Goal: Task Accomplishment & Management: Use online tool/utility

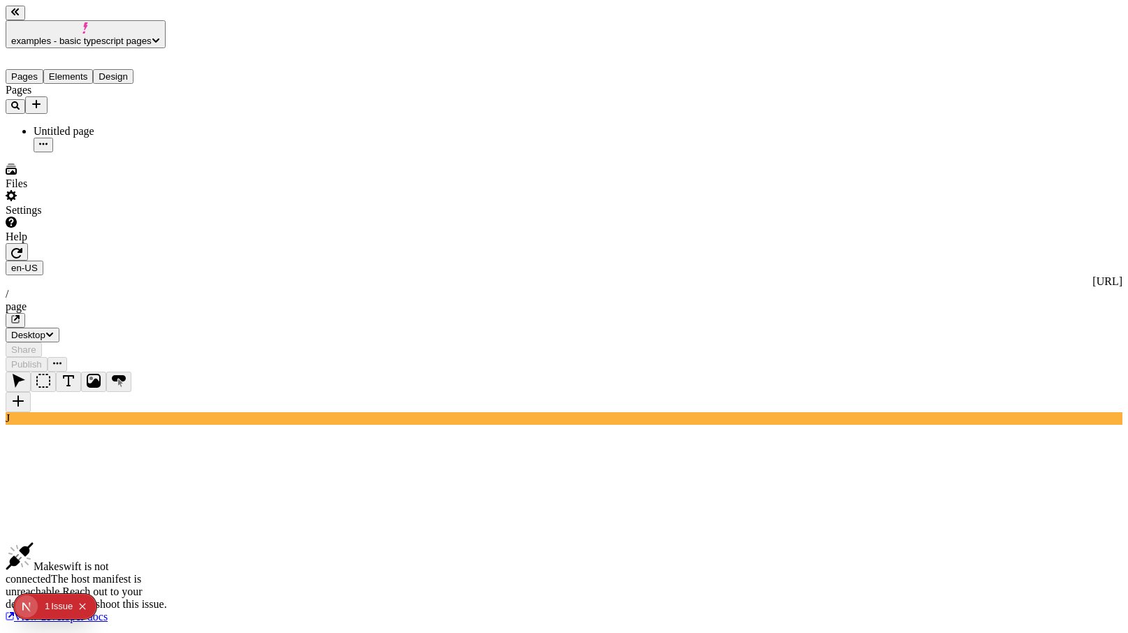
click at [114, 36] on span "examples - basic typescript pages" at bounding box center [81, 41] width 141 height 10
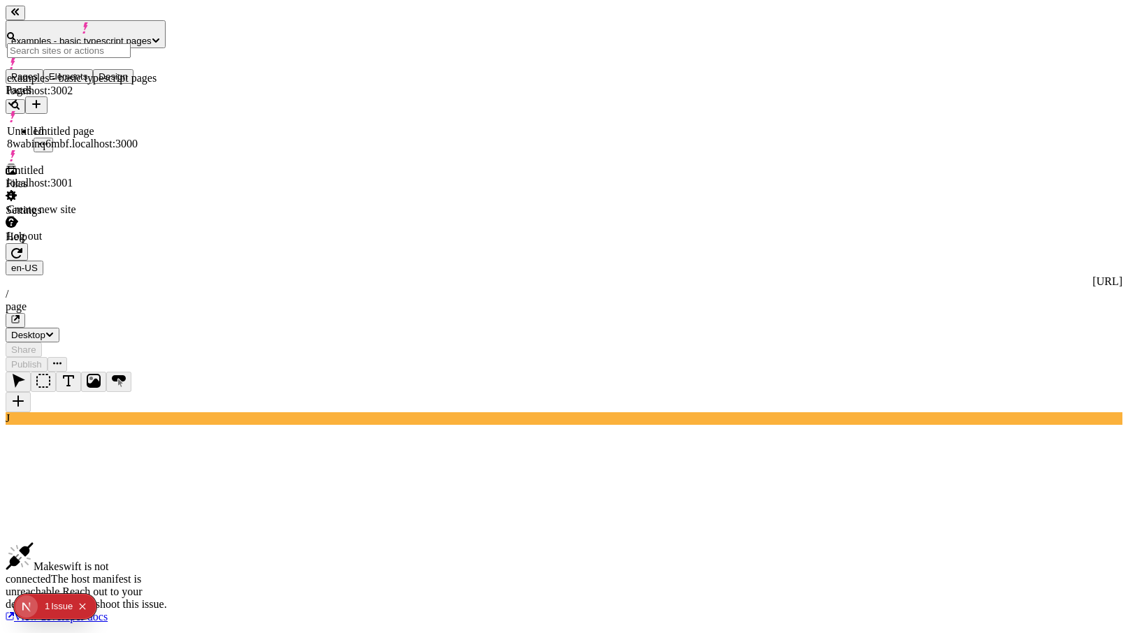
click at [157, 203] on div "Create new site" at bounding box center [82, 209] width 150 height 13
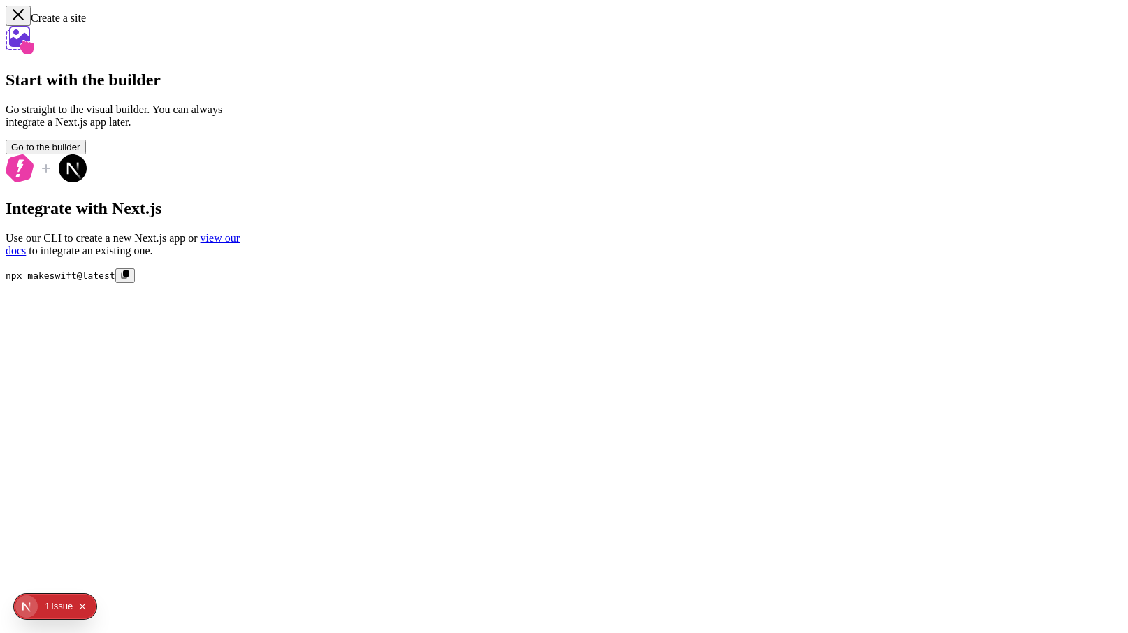
click at [86, 154] on button "Go to the builder" at bounding box center [46, 147] width 80 height 15
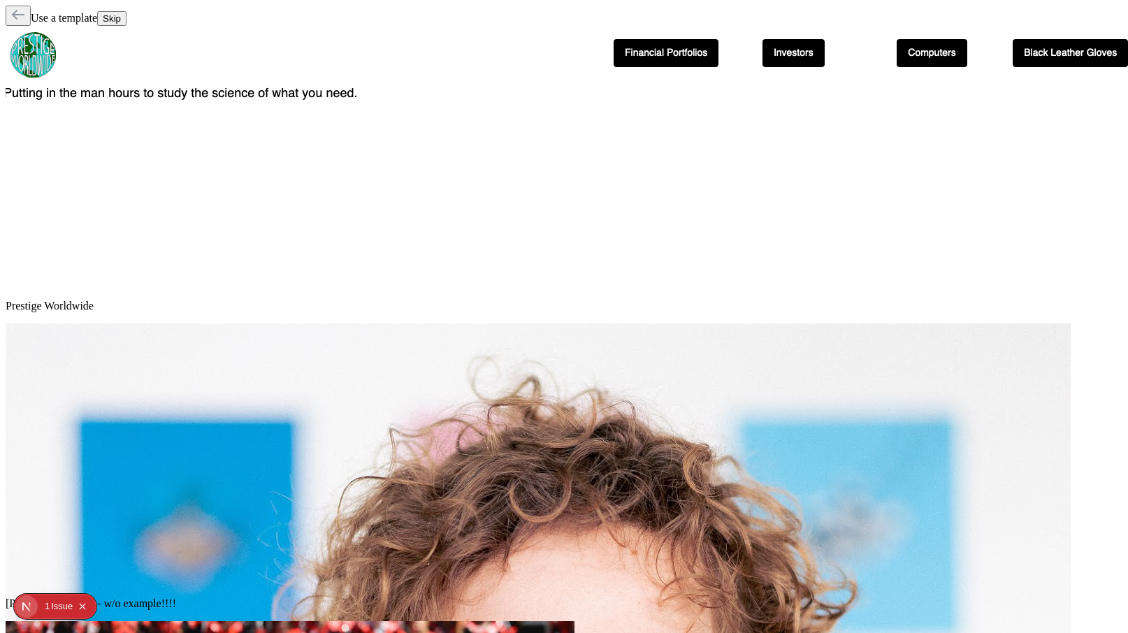
scroll to position [47, 0]
click at [1082, 6] on div "Use a template Skip" at bounding box center [564, 16] width 1117 height 20
click at [121, 14] on span "Skip" at bounding box center [112, 18] width 18 height 10
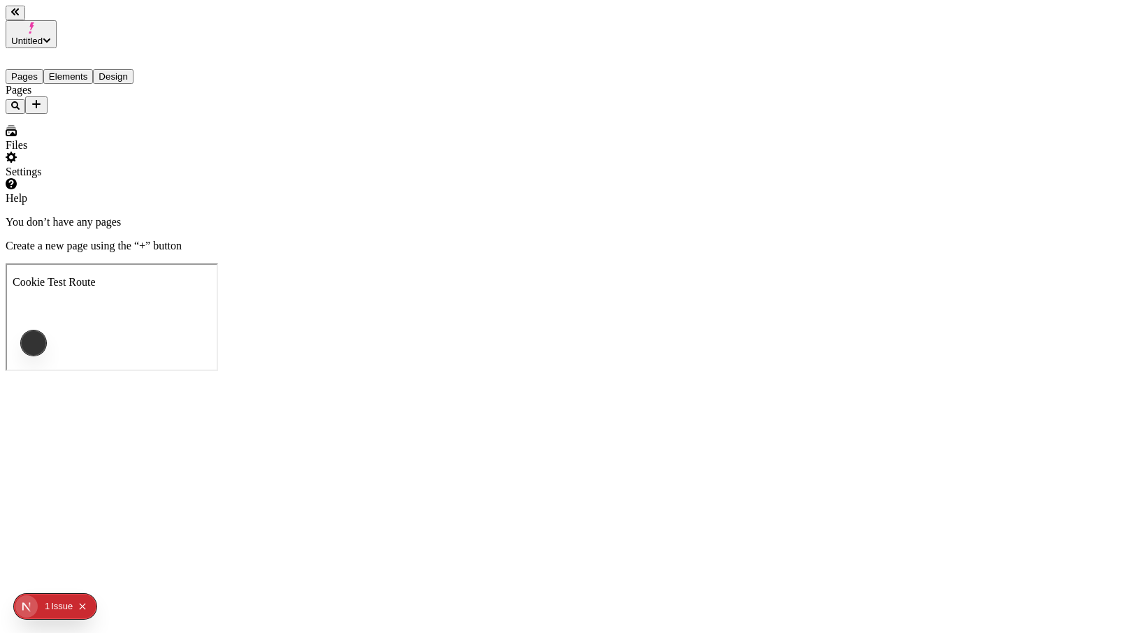
click at [357, 216] on div "You don’t have any pages Create a new page using the “+” button" at bounding box center [564, 234] width 1117 height 36
click at [43, 36] on span "Untitled" at bounding box center [26, 41] width 31 height 10
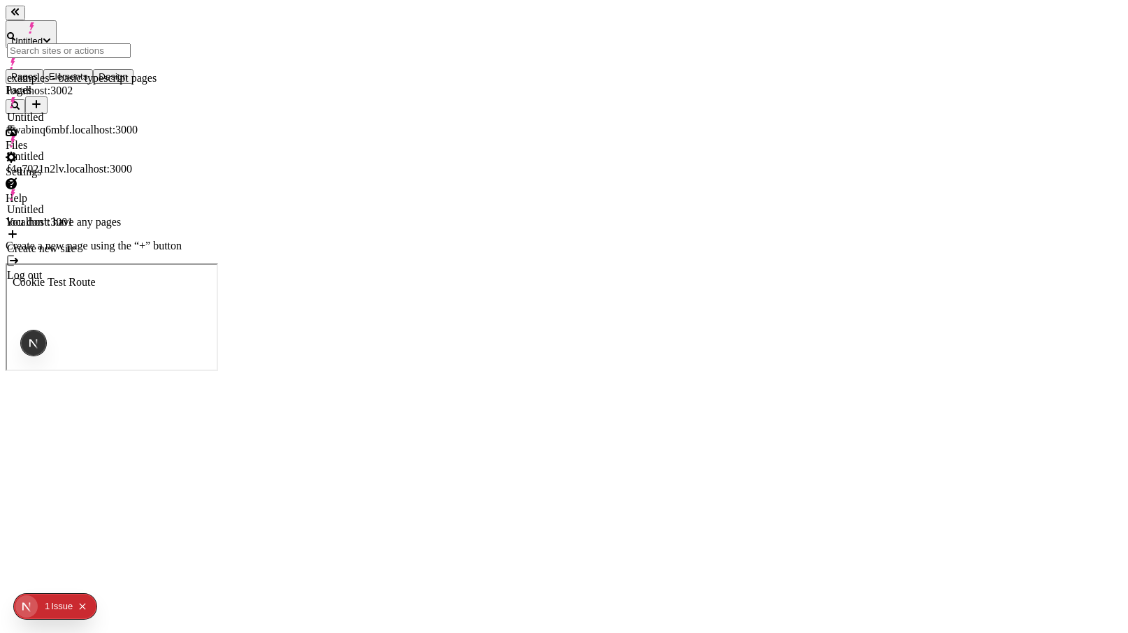
click at [43, 36] on span "Untitled" at bounding box center [26, 41] width 31 height 10
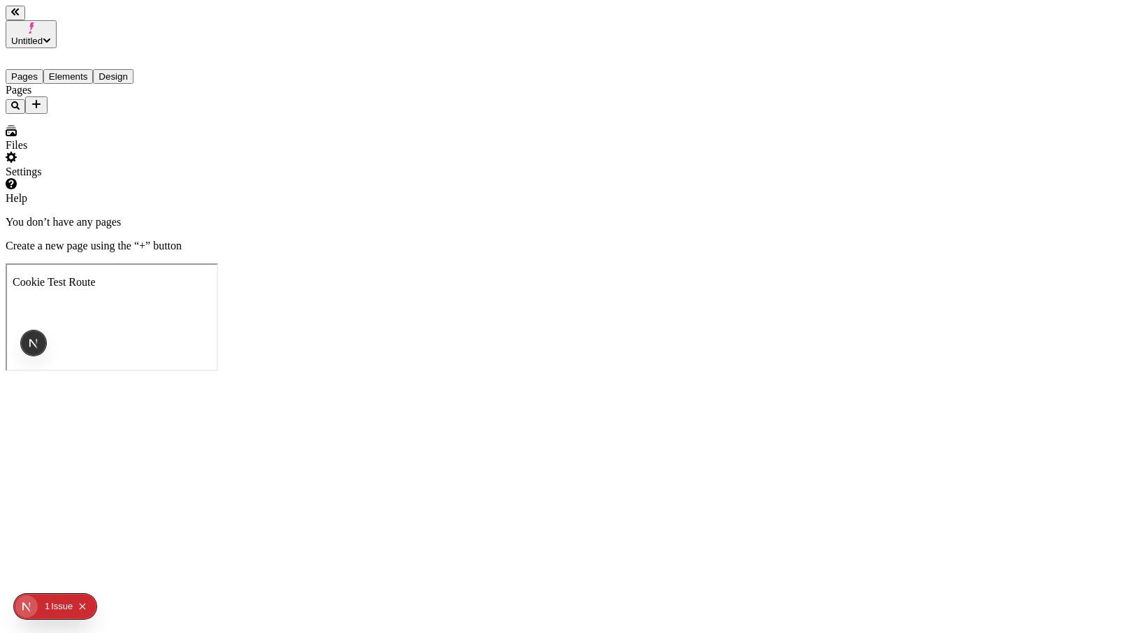
click at [84, 108] on div "Pages" at bounding box center [90, 99] width 168 height 30
click at [43, 36] on span "Untitled" at bounding box center [26, 41] width 31 height 10
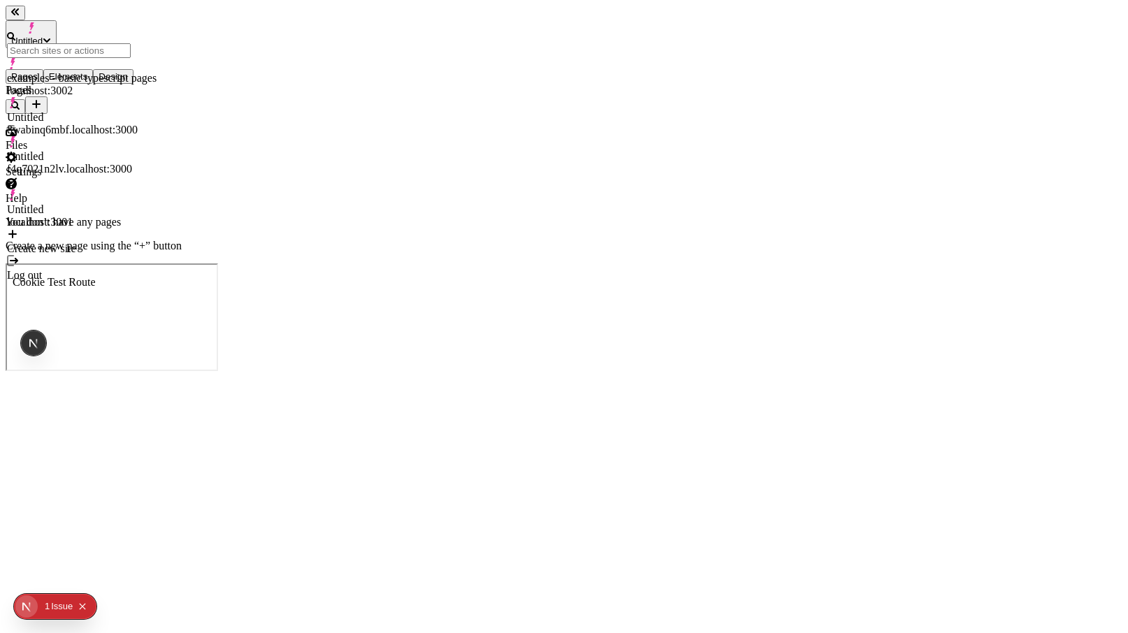
click at [92, 114] on div "Pages" at bounding box center [90, 99] width 168 height 30
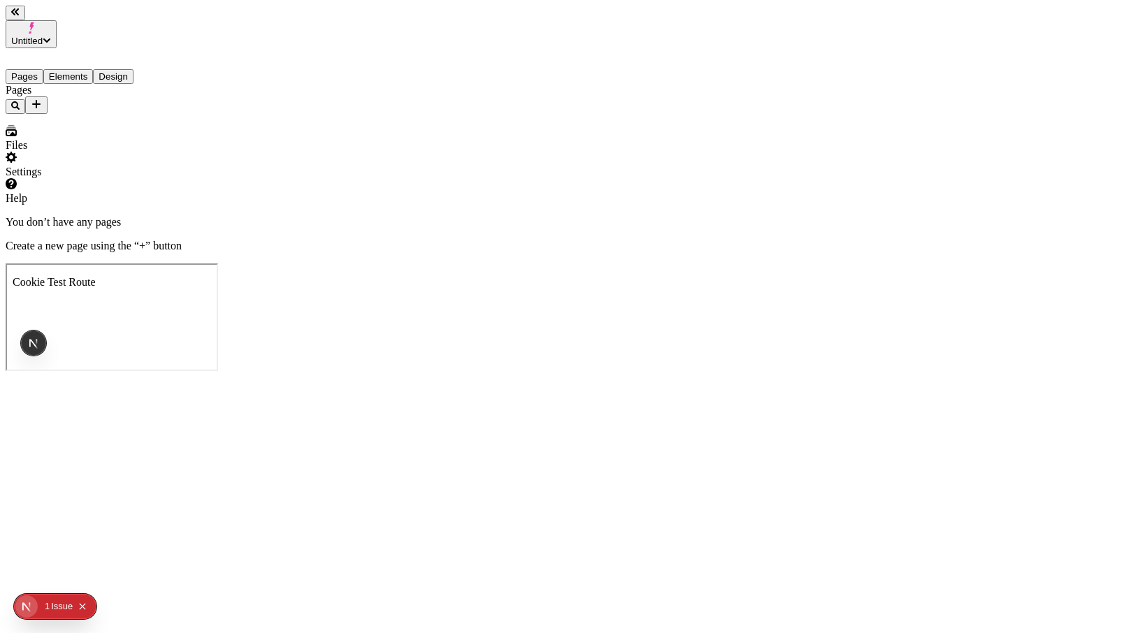
click at [110, 178] on div "Settings" at bounding box center [90, 165] width 168 height 27
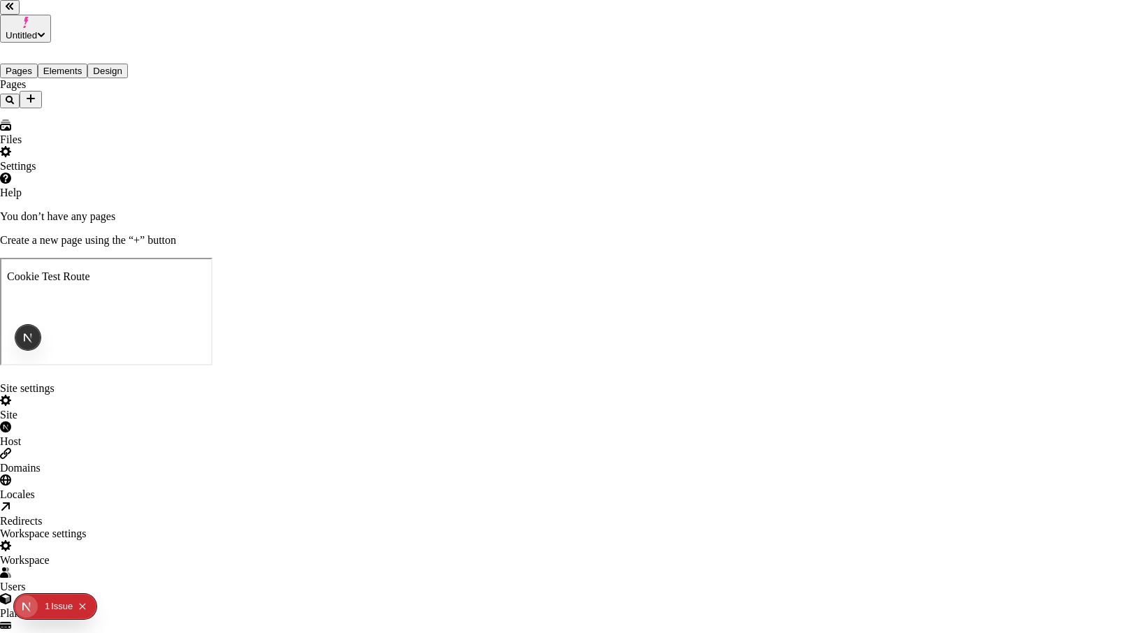
click at [295, 422] on div "Host" at bounding box center [564, 435] width 1128 height 27
click at [282, 395] on div "Site" at bounding box center [564, 408] width 1128 height 27
drag, startPoint x: 493, startPoint y: 151, endPoint x: 326, endPoint y: 150, distance: 167.1
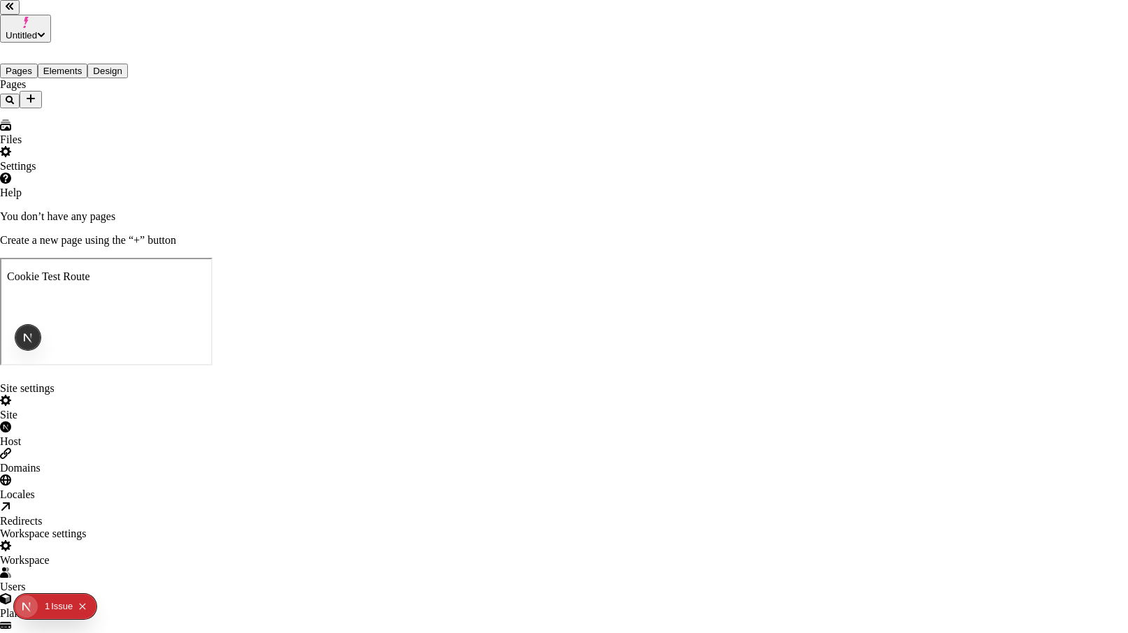
type input "Catalyst Share Link Test"
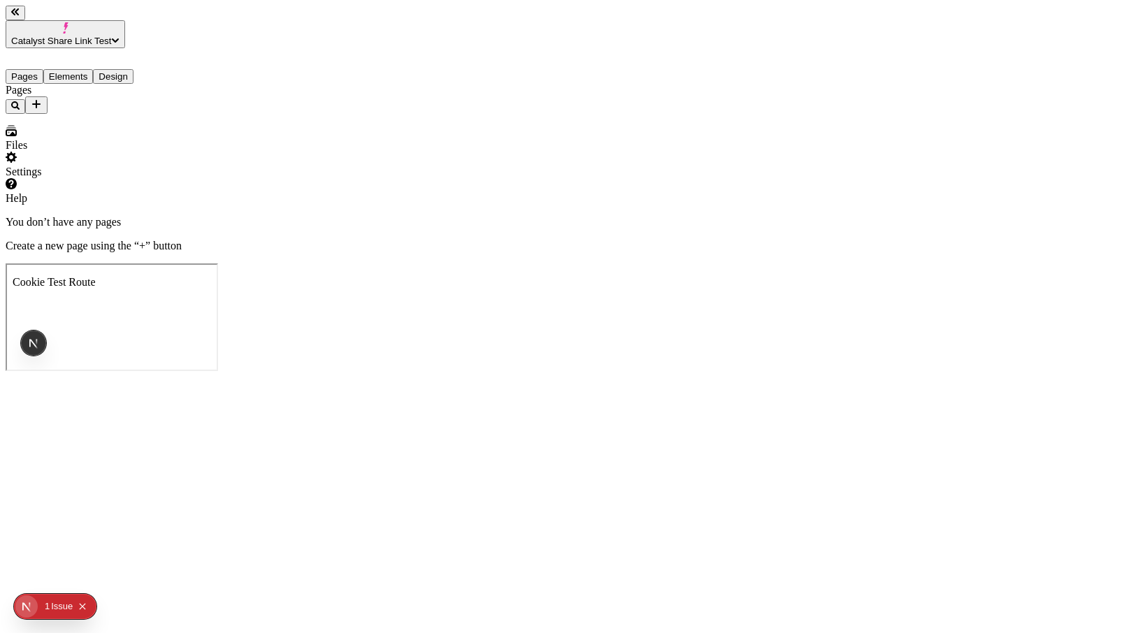
click at [92, 84] on div "Pages" at bounding box center [90, 99] width 168 height 30
click at [42, 99] on icon "Add new" at bounding box center [36, 104] width 11 height 11
click at [113, 104] on div "Blank page" at bounding box center [136, 109] width 47 height 39
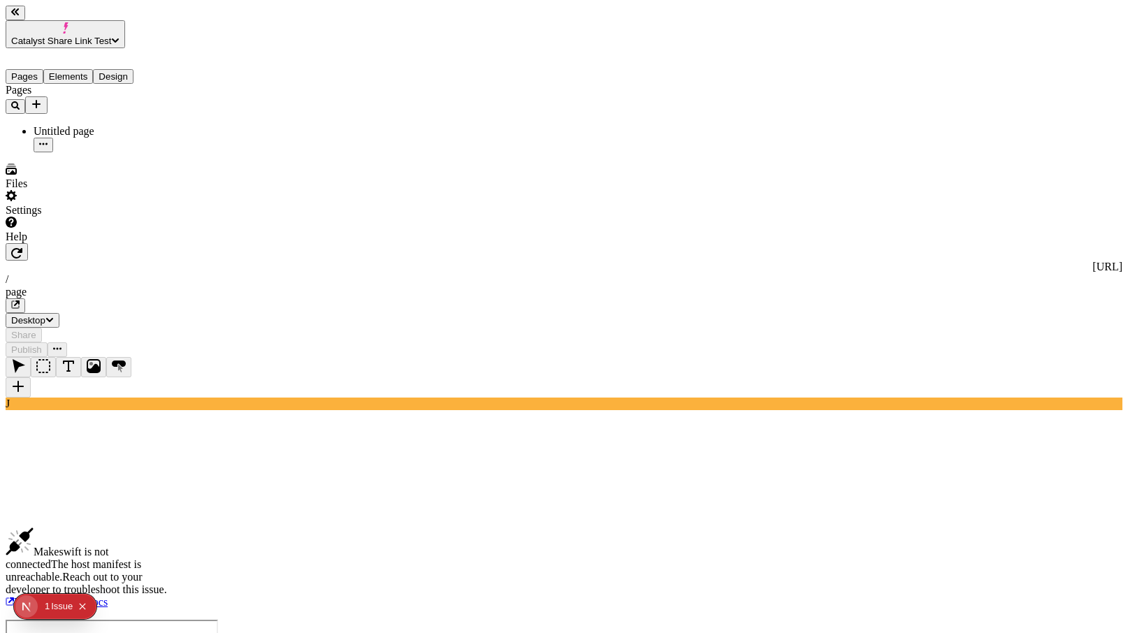
click at [117, 217] on div "Settings" at bounding box center [90, 203] width 168 height 27
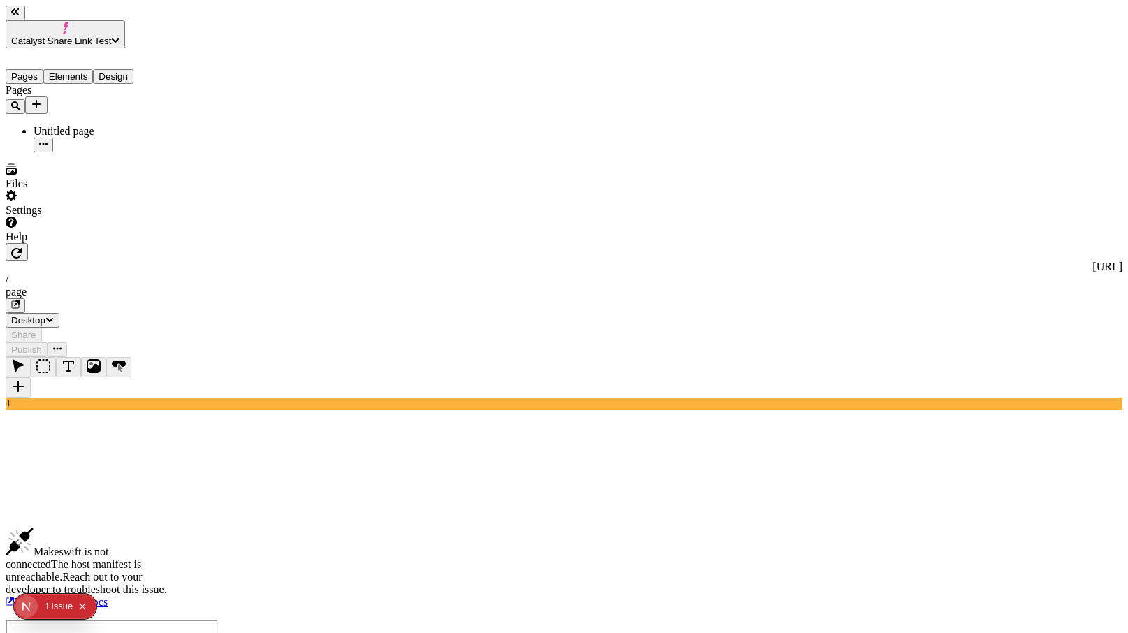
click at [139, 217] on div "Settings" at bounding box center [90, 203] width 168 height 27
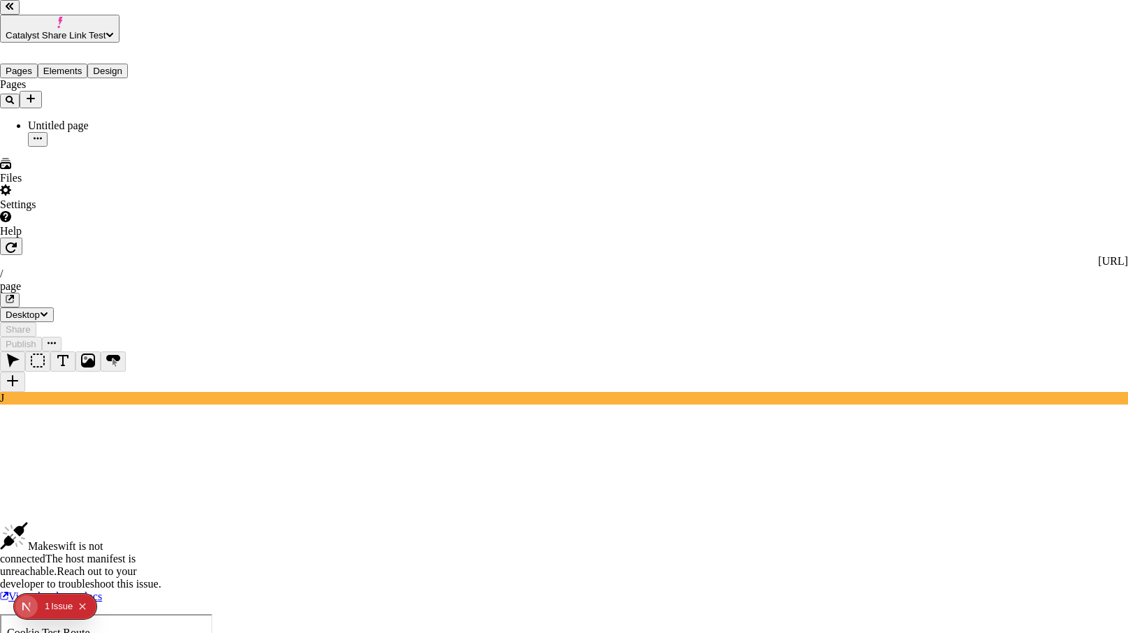
drag, startPoint x: 446, startPoint y: 97, endPoint x: 472, endPoint y: 129, distance: 41.3
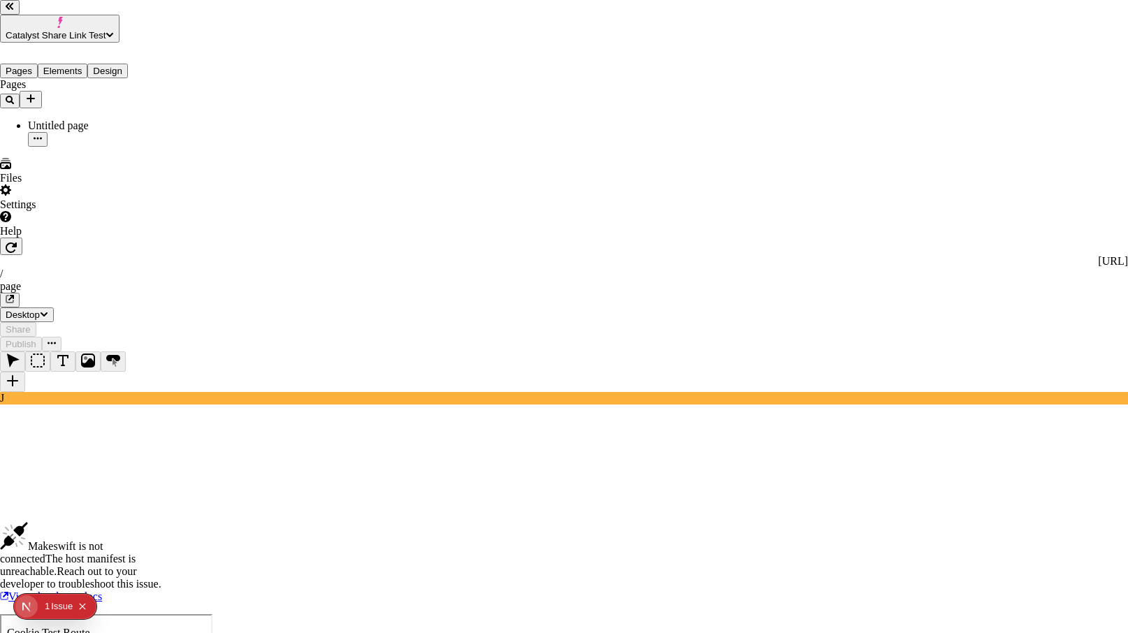
drag, startPoint x: 501, startPoint y: 131, endPoint x: 505, endPoint y: 146, distance: 15.8
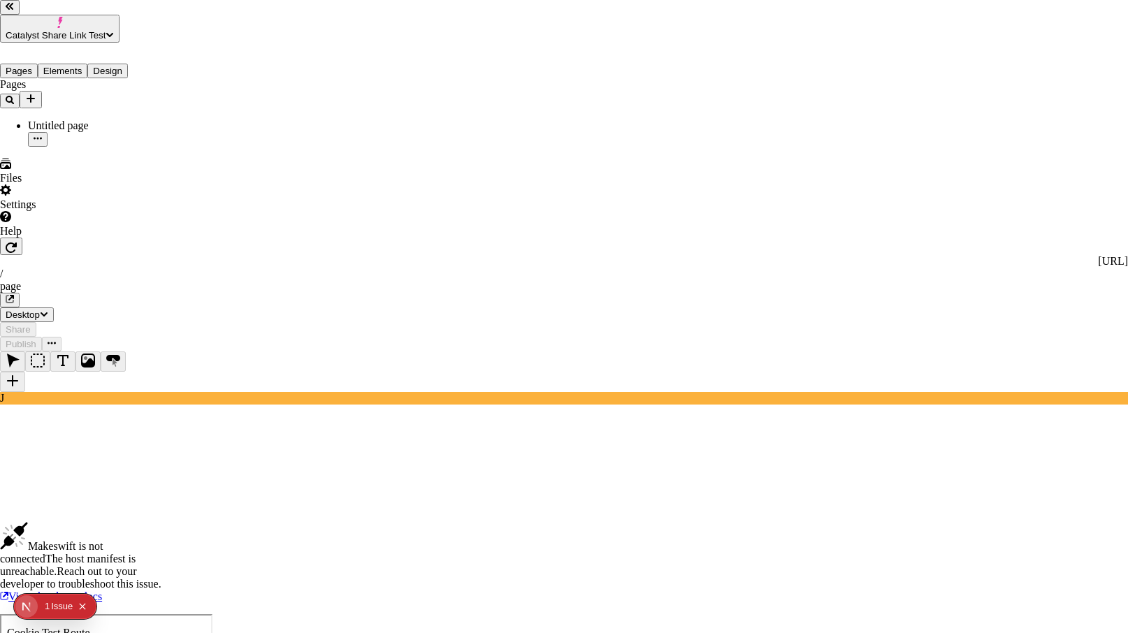
type input "[URL]"
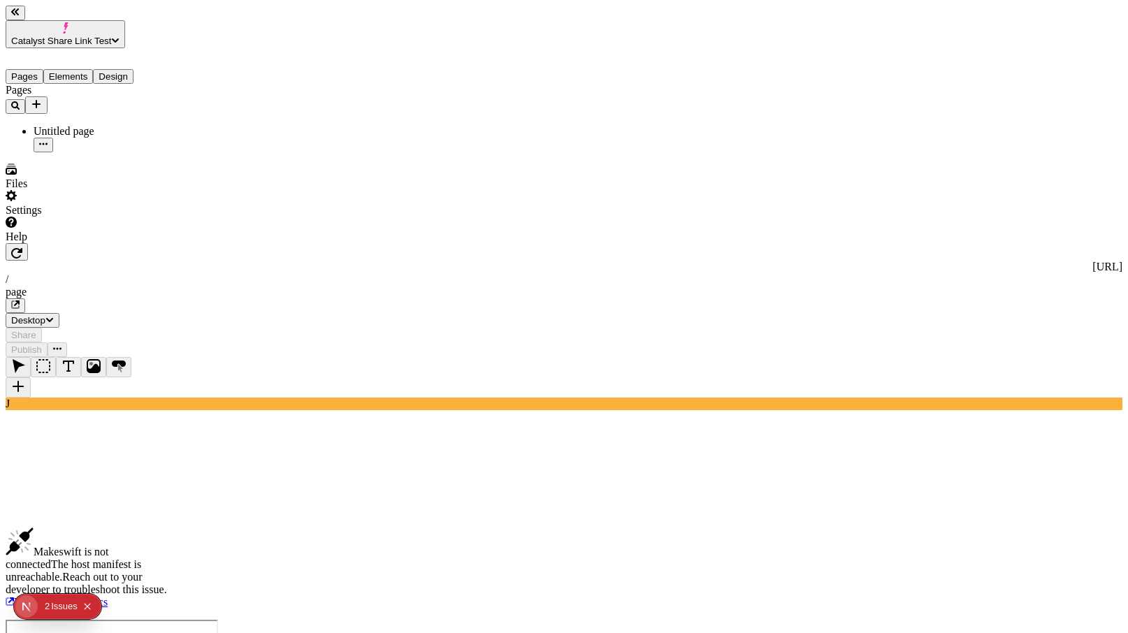
click at [22, 247] on icon "button" at bounding box center [16, 252] width 11 height 11
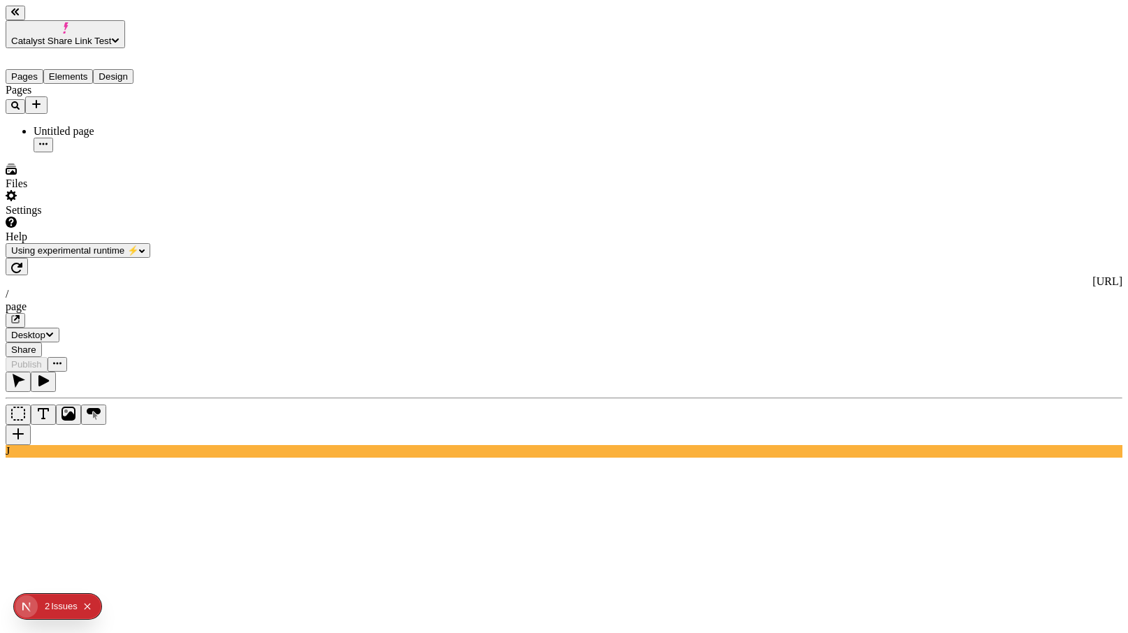
click at [175, 458] on div "J" at bounding box center [564, 415] width 1117 height 86
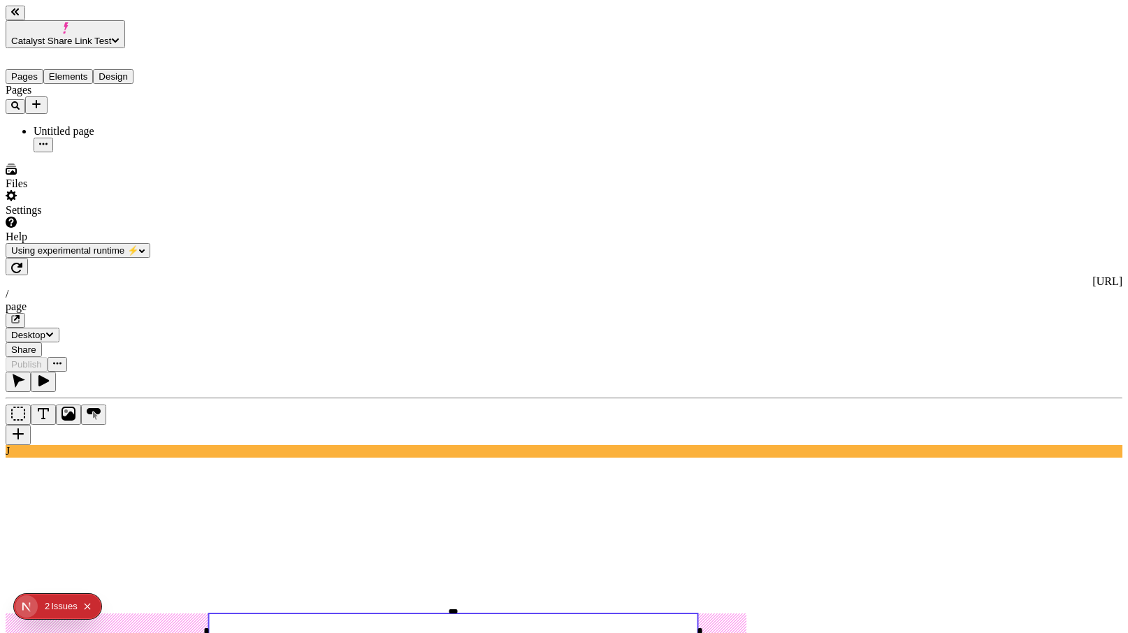
click at [562, 614] on rect at bounding box center [452, 633] width 489 height 38
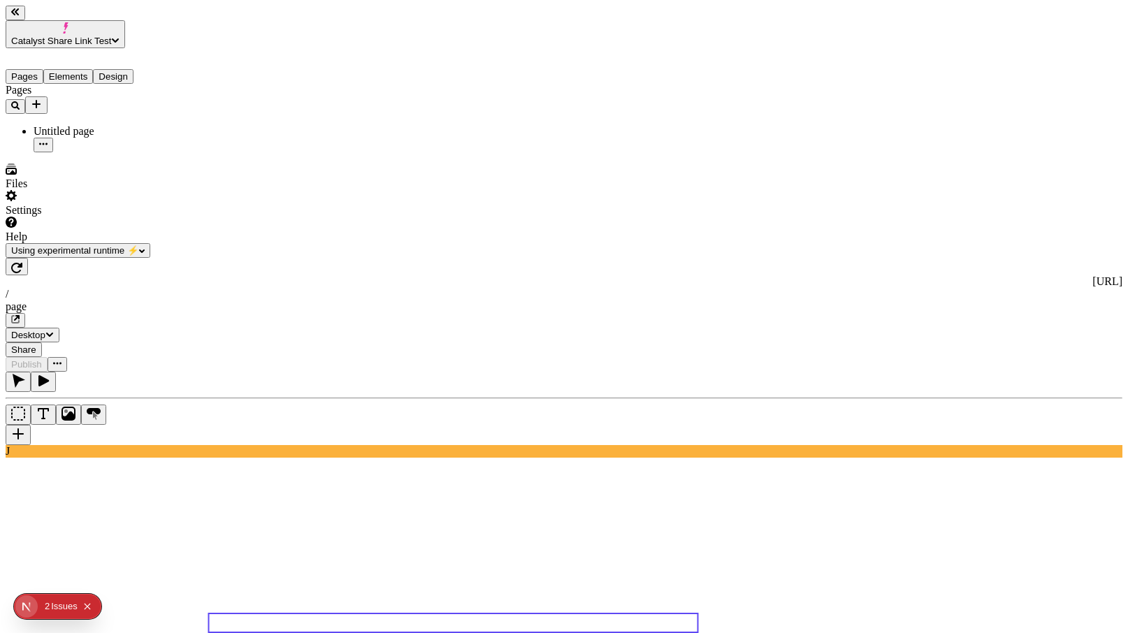
click at [433, 614] on use at bounding box center [452, 623] width 489 height 19
click at [200, 258] on div "http://localhost:3002 / page Desktop Share Publish" at bounding box center [564, 315] width 1117 height 114
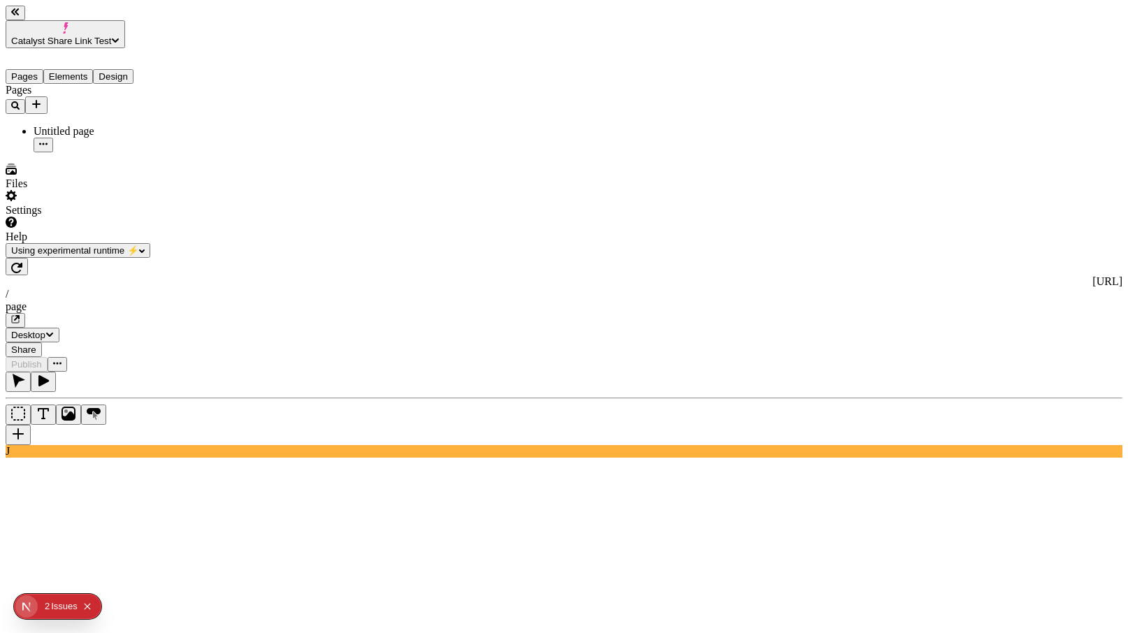
click at [225, 258] on div "http://localhost:3002 / page Desktop Share Publish" at bounding box center [564, 315] width 1117 height 114
click at [28, 258] on button "button" at bounding box center [17, 266] width 22 height 17
click at [42, 605] on div "1 2 Issue s" at bounding box center [68, 607] width 59 height 22
click at [54, 607] on div "Issue s" at bounding box center [64, 606] width 27 height 25
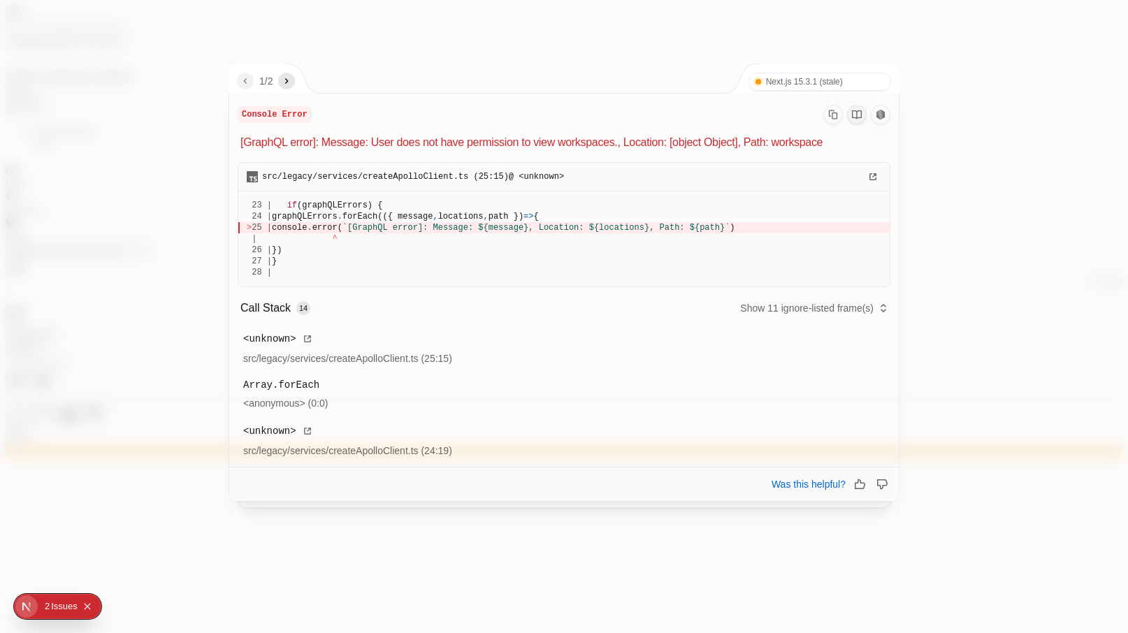
click at [287, 85] on icon "next" at bounding box center [286, 80] width 11 height 11
click at [252, 82] on button "button" at bounding box center [245, 81] width 17 height 17
click at [285, 82] on button "button" at bounding box center [286, 81] width 17 height 17
click at [229, 78] on div "2 / 2" at bounding box center [258, 78] width 59 height 29
drag, startPoint x: 979, startPoint y: 100, endPoint x: 1008, endPoint y: 103, distance: 29.6
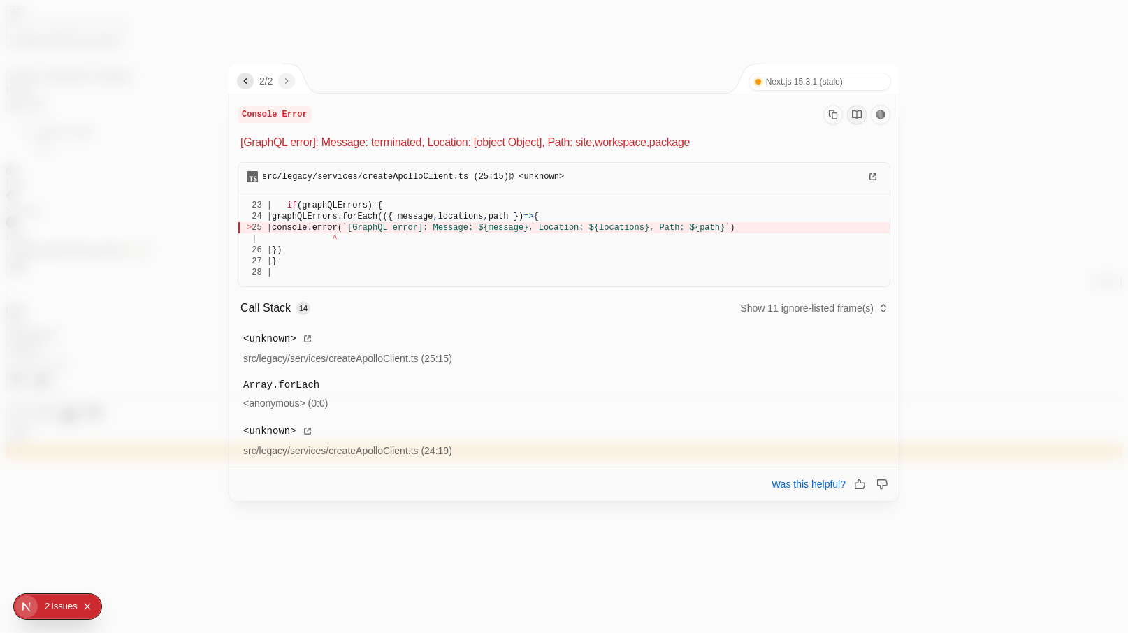
click at [979, 100] on div at bounding box center [564, 316] width 1128 height 633
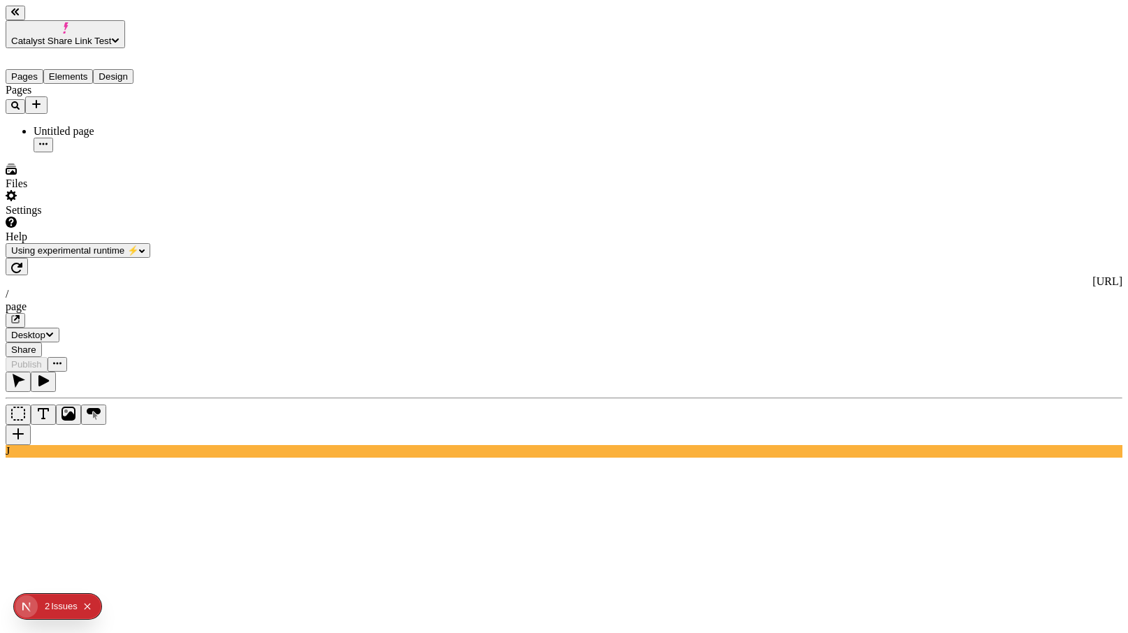
click at [59, 604] on div "Issue s" at bounding box center [64, 606] width 27 height 25
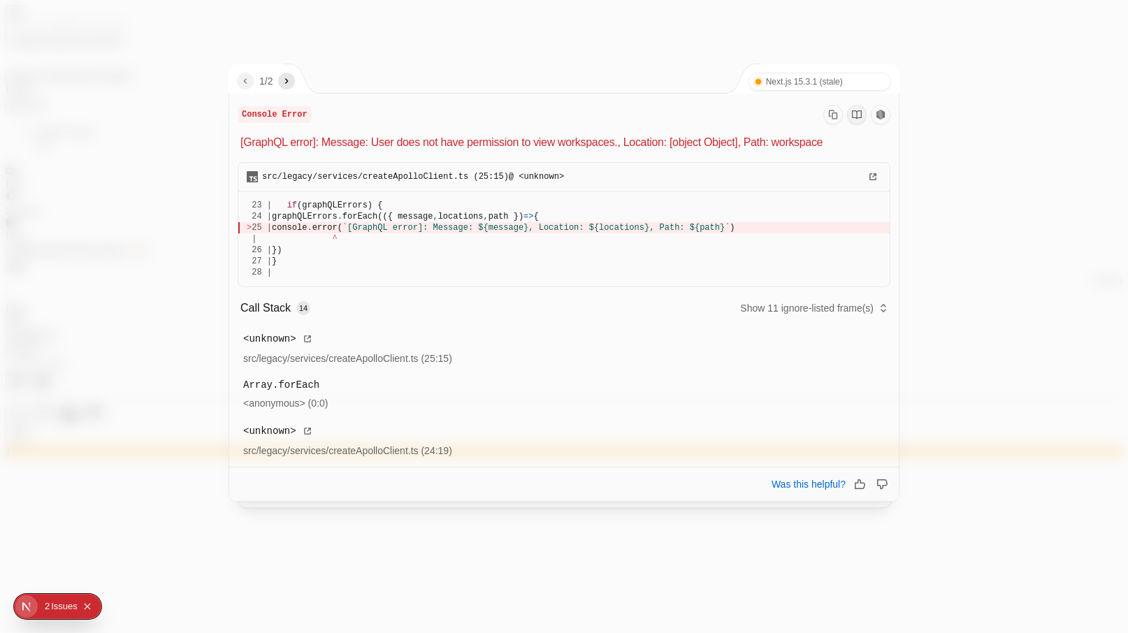
click at [292, 79] on icon "next" at bounding box center [286, 80] width 11 height 11
click at [236, 85] on div "2 / 2" at bounding box center [258, 78] width 59 height 29
click at [167, 150] on div at bounding box center [564, 316] width 1128 height 633
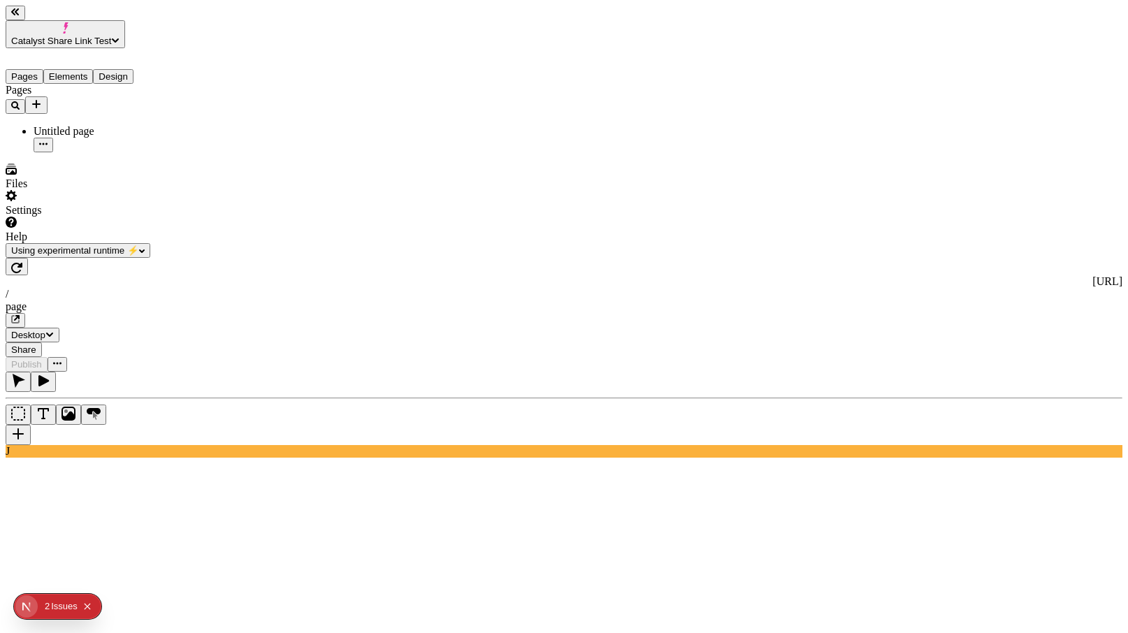
click at [28, 258] on button "button" at bounding box center [17, 266] width 22 height 17
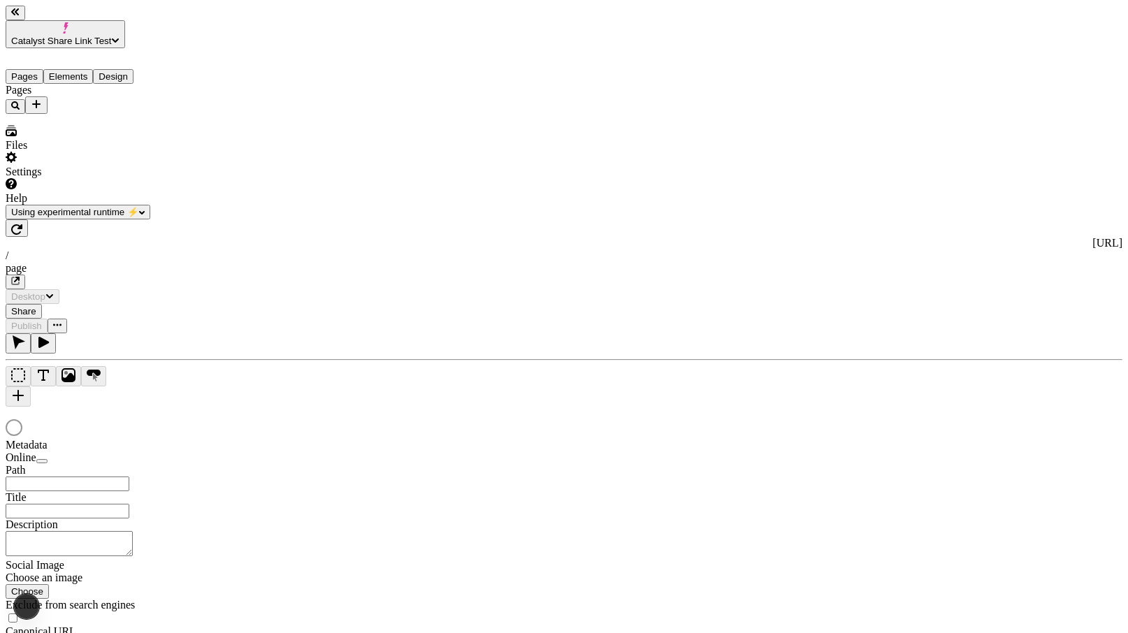
type input "/page"
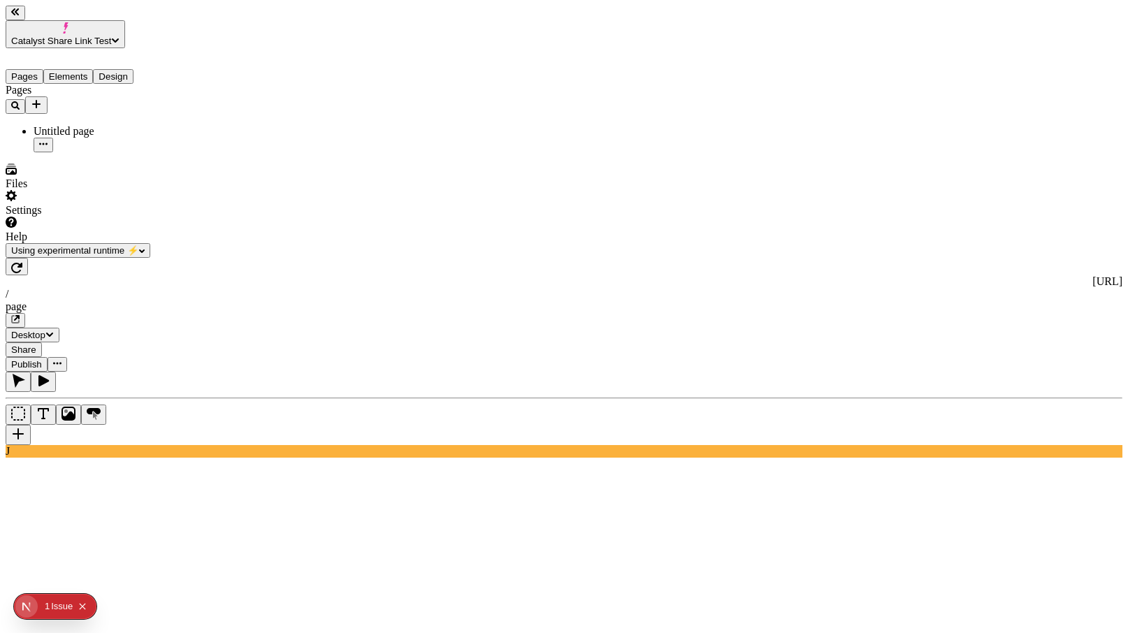
click at [42, 359] on span "Publish" at bounding box center [26, 364] width 31 height 10
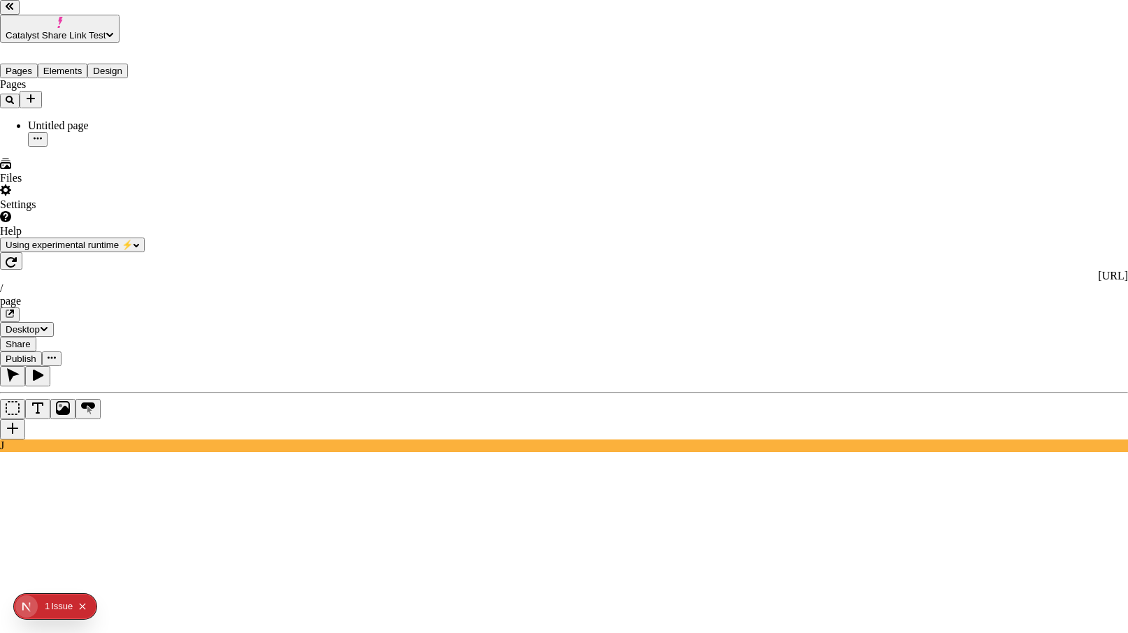
checkbox input "true"
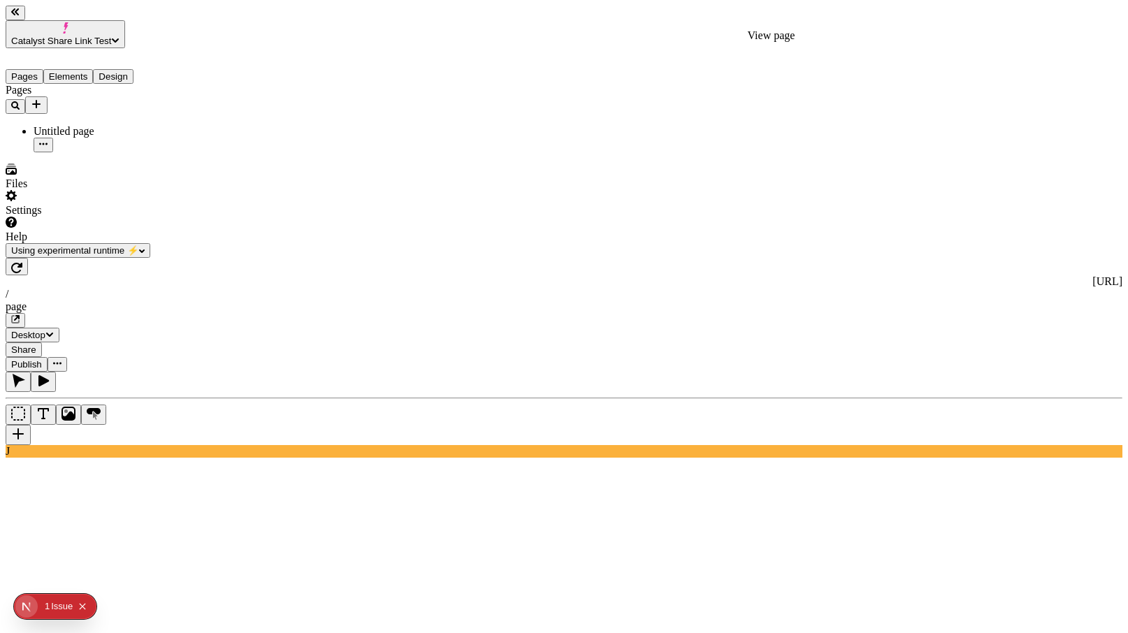
click at [19, 316] on icon "button" at bounding box center [15, 319] width 7 height 7
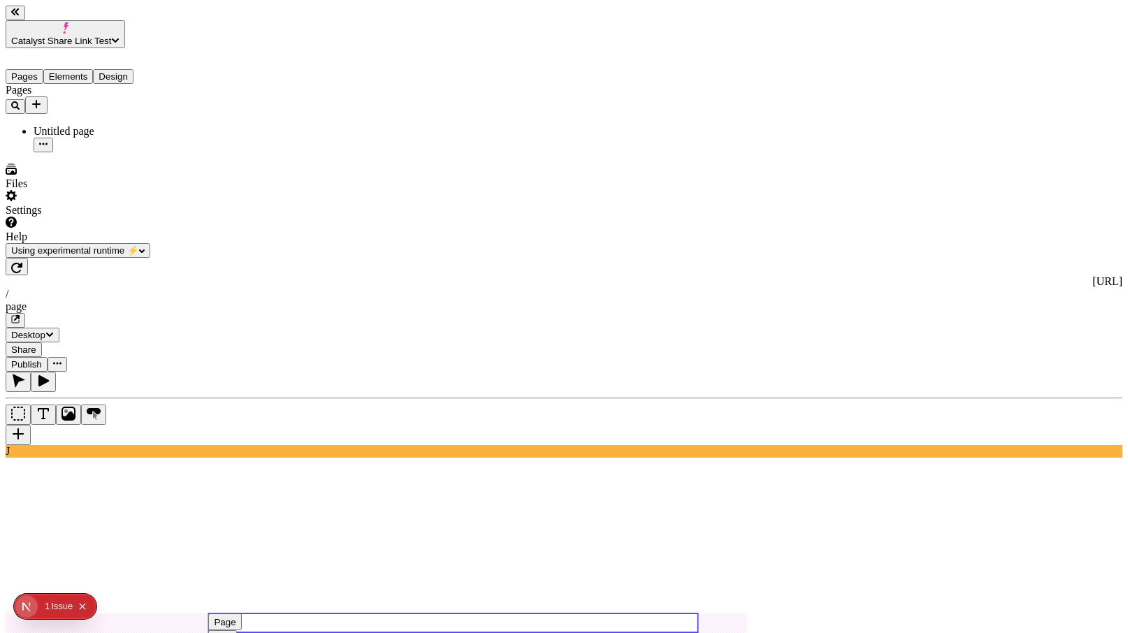
click at [410, 614] on use at bounding box center [452, 623] width 489 height 19
click at [419, 614] on rect at bounding box center [452, 623] width 489 height 19
type textarea "B"
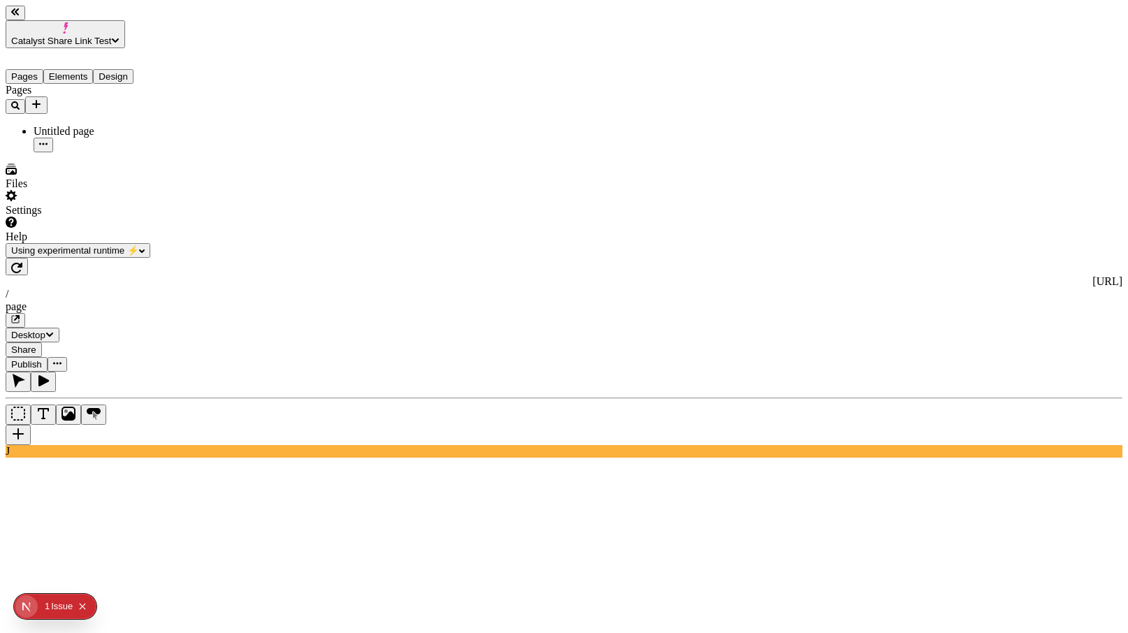
click at [48, 357] on button "Publish" at bounding box center [27, 364] width 42 height 15
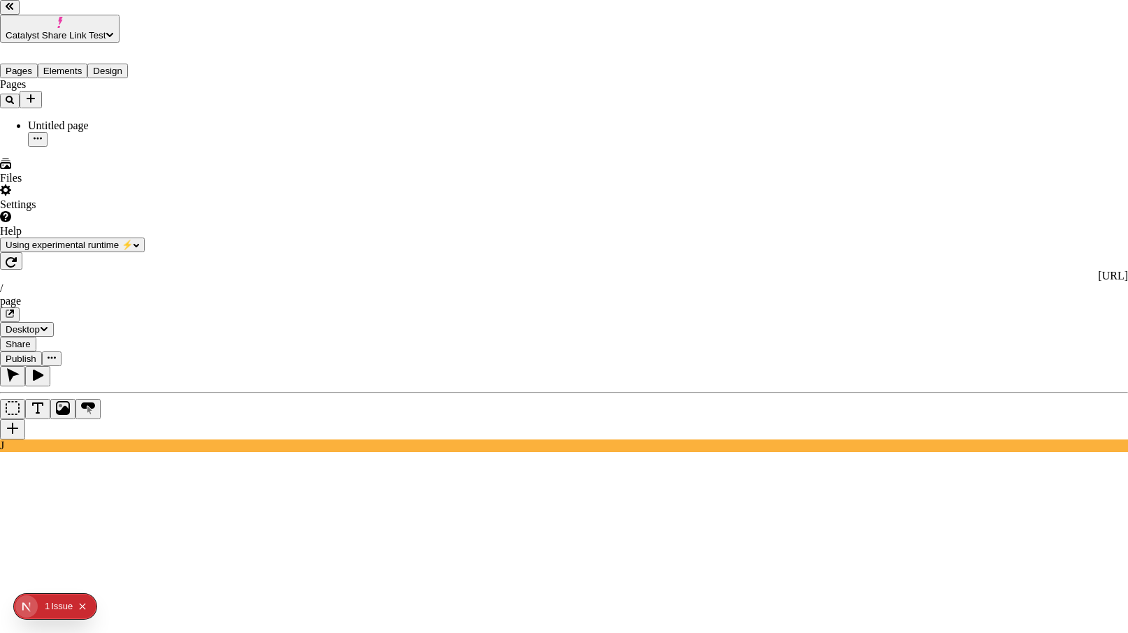
checkbox input "true"
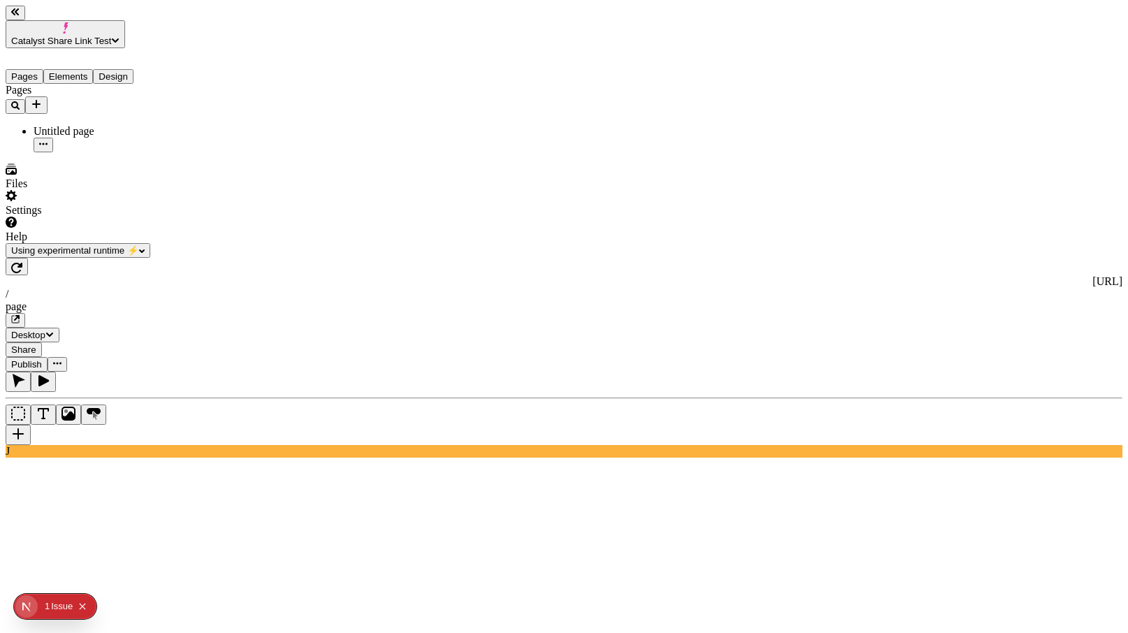
click at [113, 217] on div "Settings" at bounding box center [90, 203] width 168 height 27
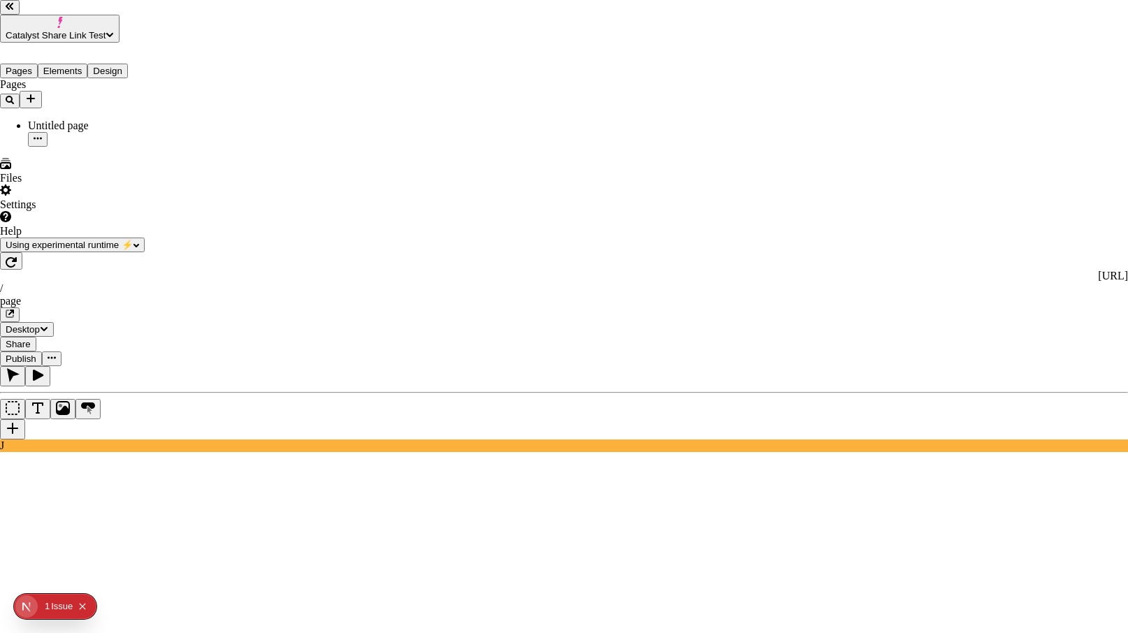
type input "fre"
click at [470, 252] on div "French (fr)" at bounding box center [466, 245] width 143 height 13
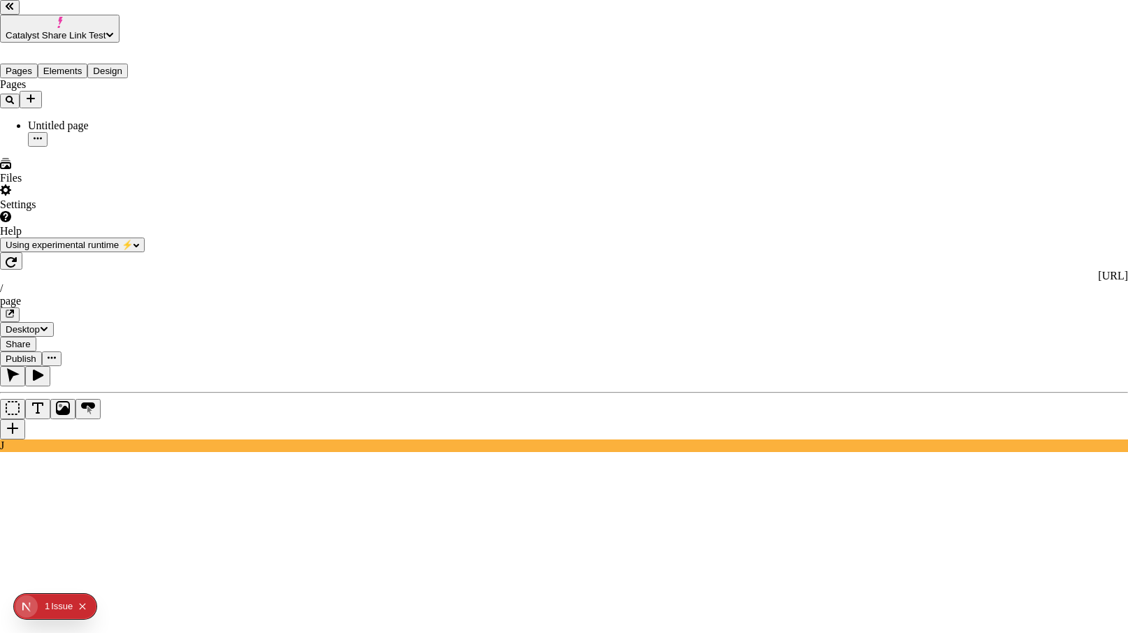
type input "fra"
click at [609, 264] on div "France (FR)" at bounding box center [615, 251] width 143 height 25
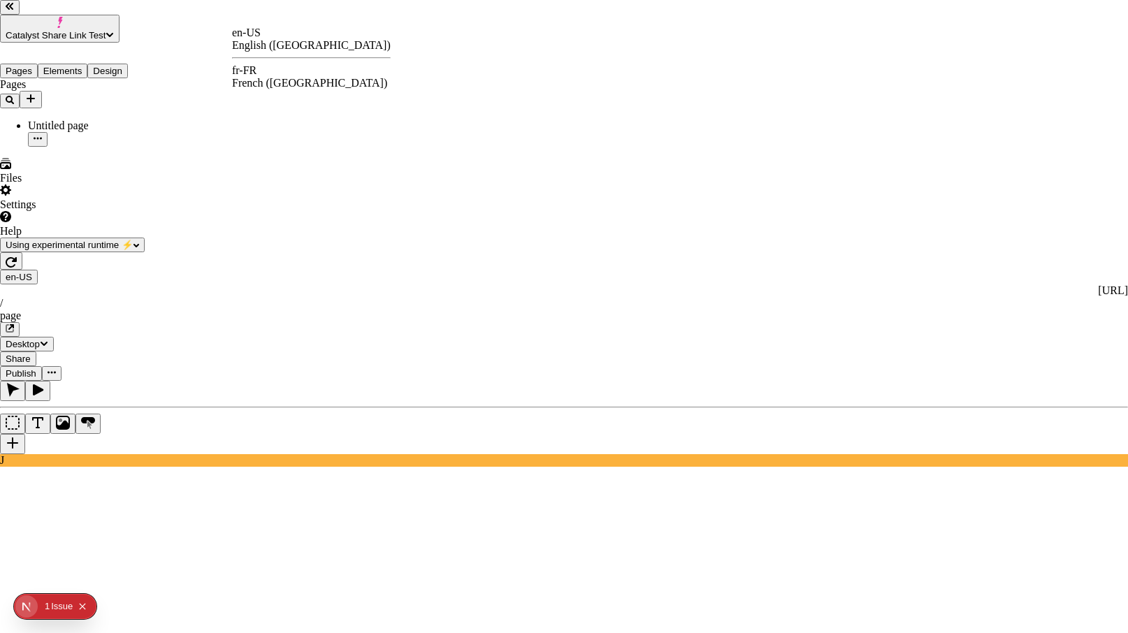
click at [257, 69] on div "fr-FR" at bounding box center [311, 70] width 159 height 13
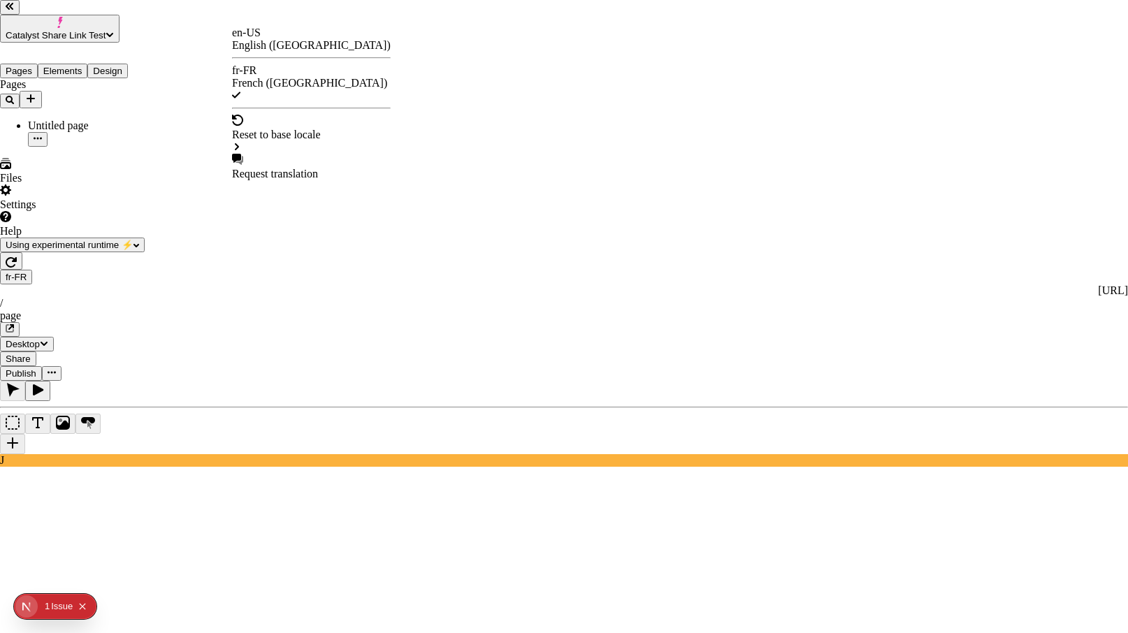
click at [270, 35] on div "en-US English ([GEOGRAPHIC_DATA])" at bounding box center [311, 39] width 159 height 25
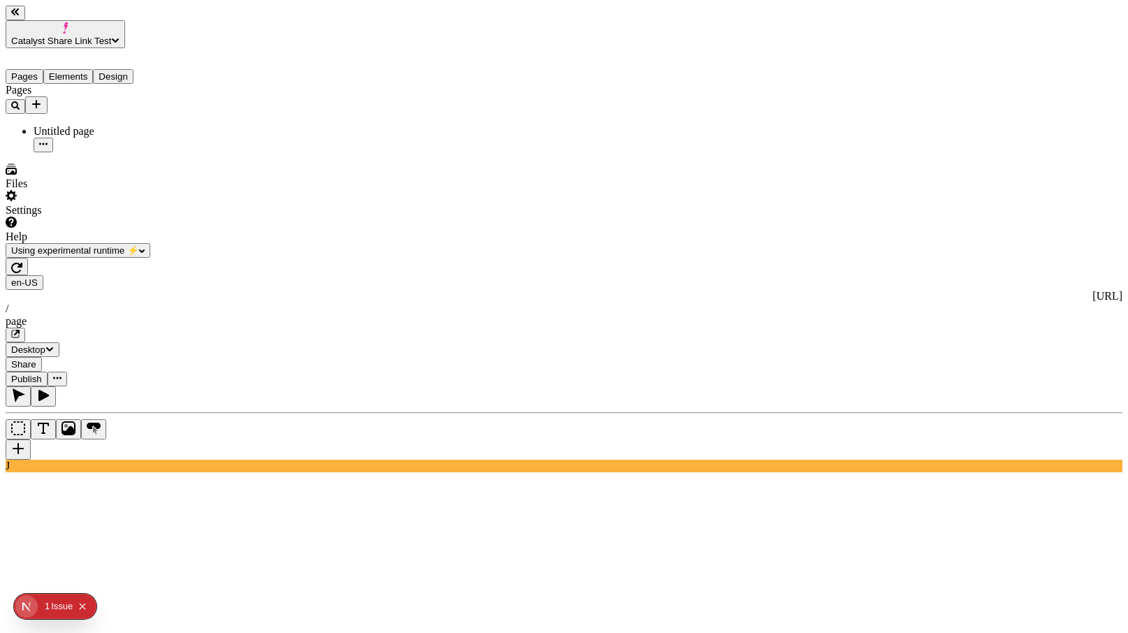
click at [113, 243] on div "Help" at bounding box center [90, 230] width 168 height 27
click at [31, 217] on div "Settings" at bounding box center [90, 210] width 168 height 13
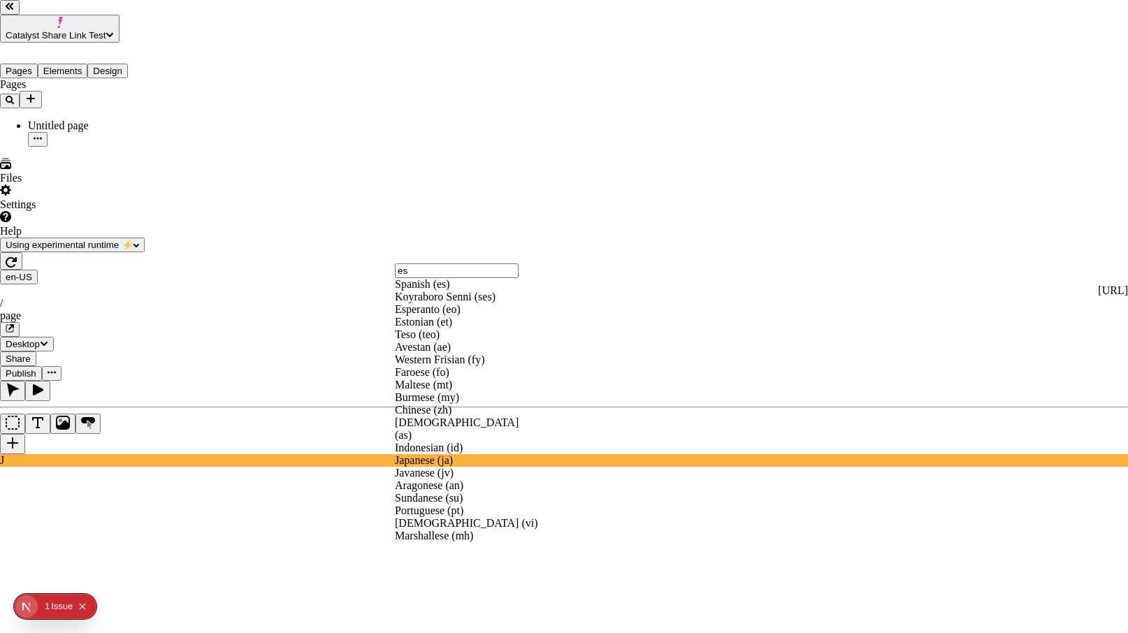
type input "es"
click at [455, 291] on div "Spanish (es)" at bounding box center [466, 284] width 143 height 13
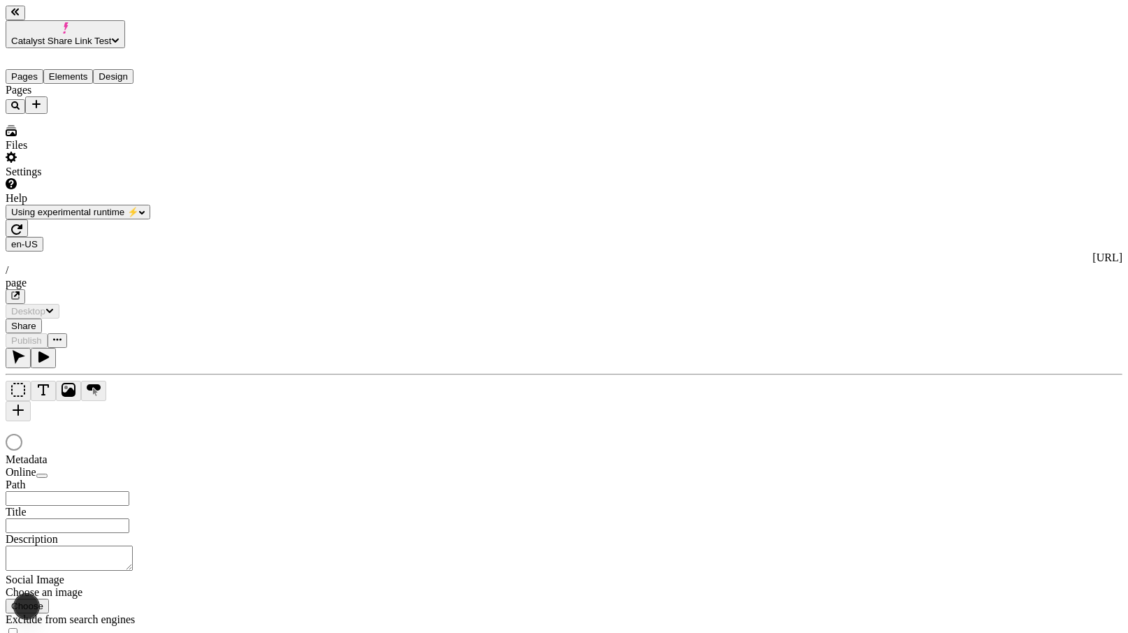
type input "/page"
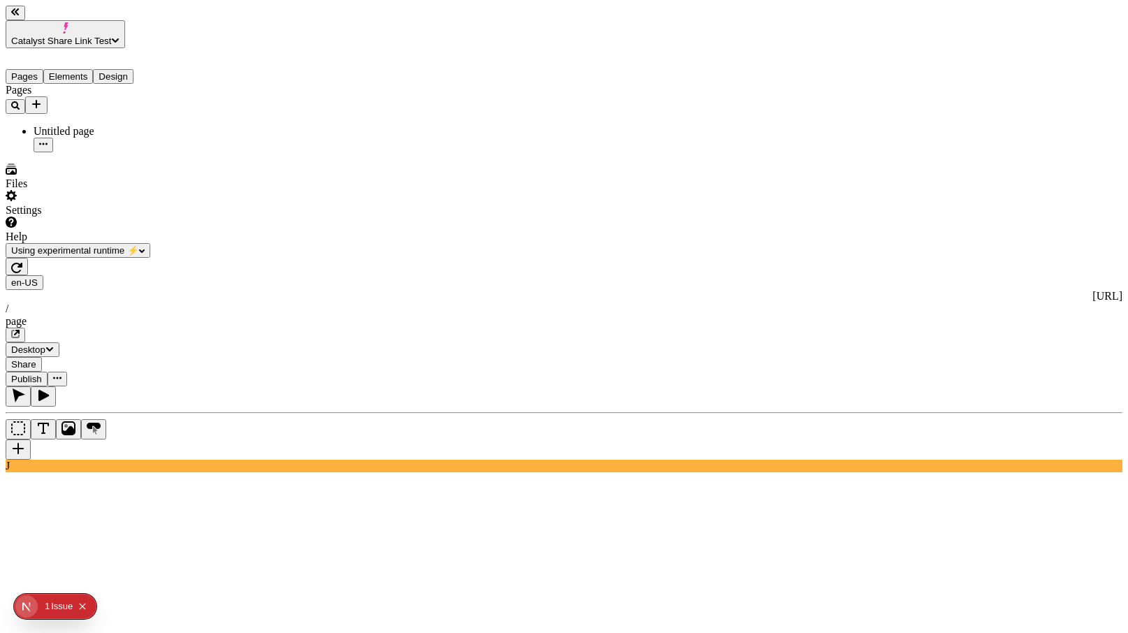
click at [250, 275] on div "en-US [URL] / page" at bounding box center [564, 308] width 1117 height 67
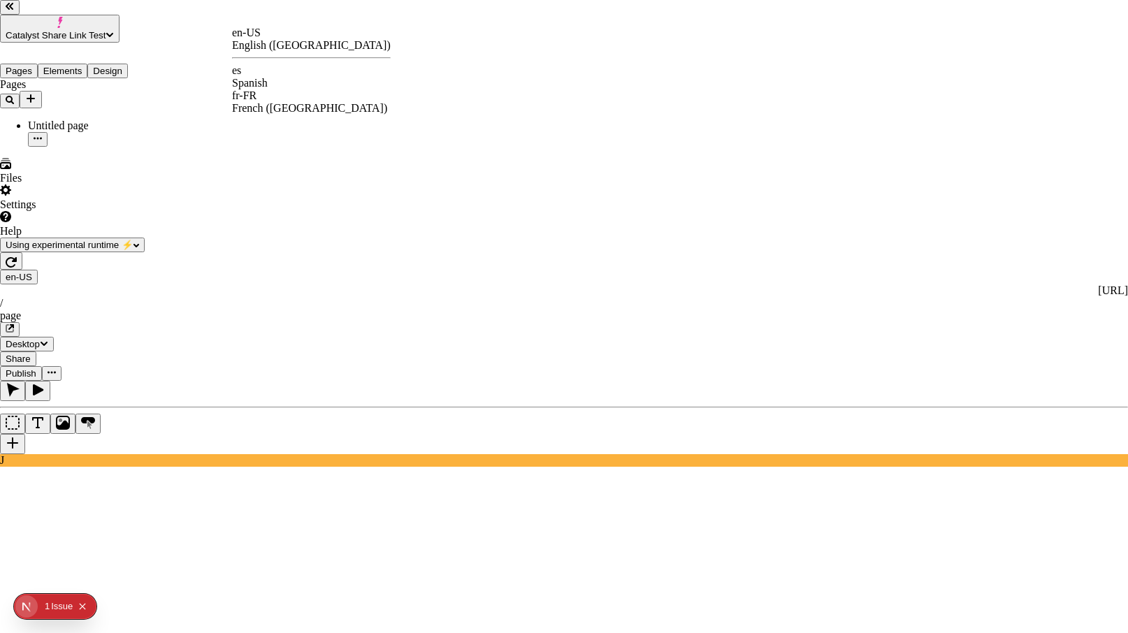
click at [275, 77] on div "es" at bounding box center [311, 70] width 159 height 13
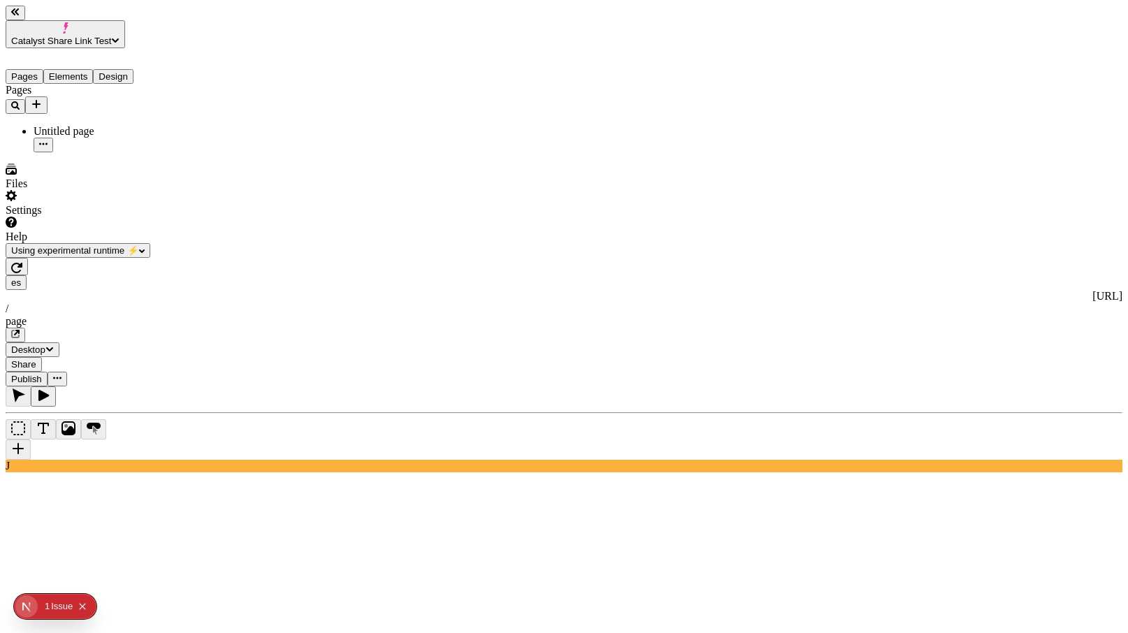
click at [20, 330] on icon "button" at bounding box center [17, 333] width 6 height 6
type input "/page"
click at [409, 628] on use at bounding box center [452, 637] width 489 height 19
click at [414, 628] on rect at bounding box center [452, 637] width 489 height 19
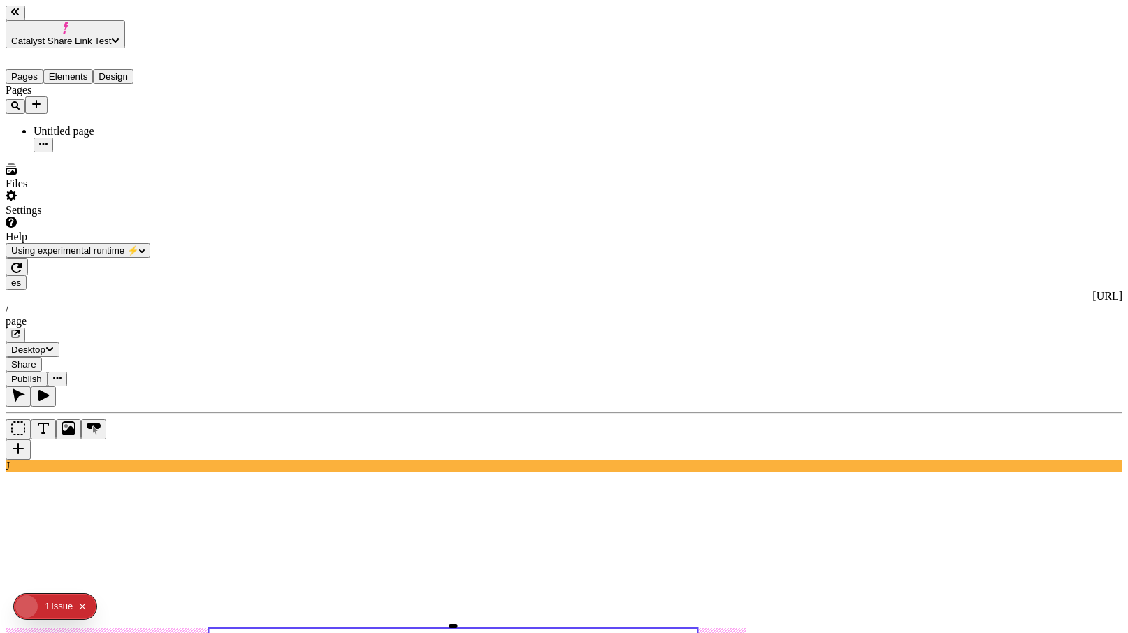
click at [413, 628] on rect at bounding box center [452, 637] width 489 height 19
type textarea "B (localized)"
click at [42, 374] on span "Publish" at bounding box center [26, 379] width 31 height 10
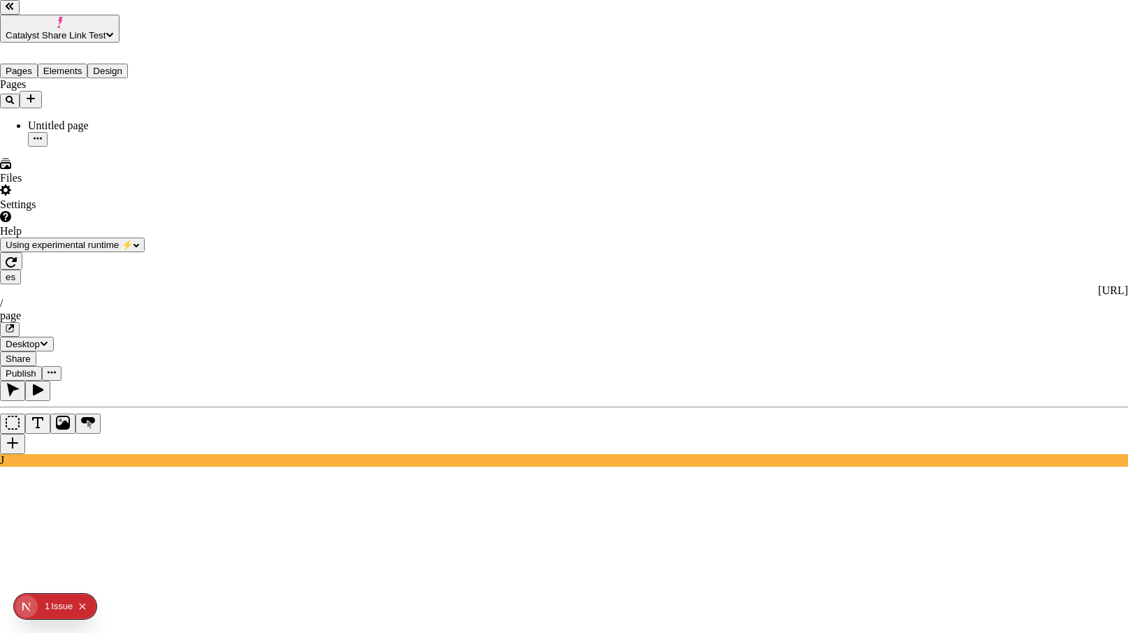
checkbox input "true"
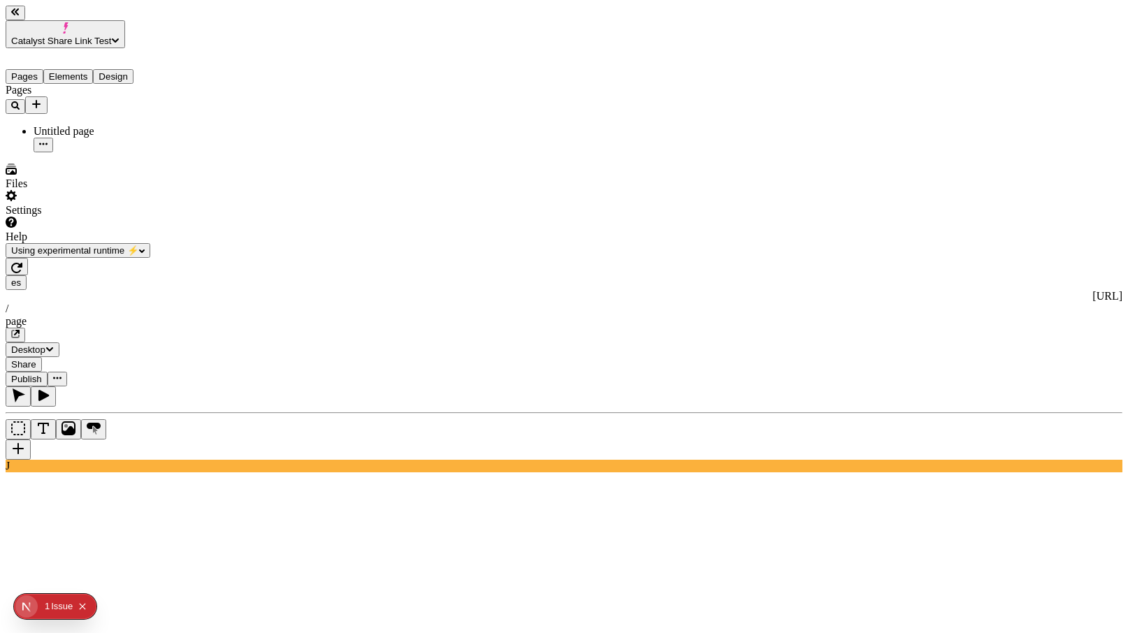
click at [19, 331] on icon "button" at bounding box center [15, 334] width 7 height 7
click at [42, 374] on span "Publish" at bounding box center [26, 379] width 31 height 10
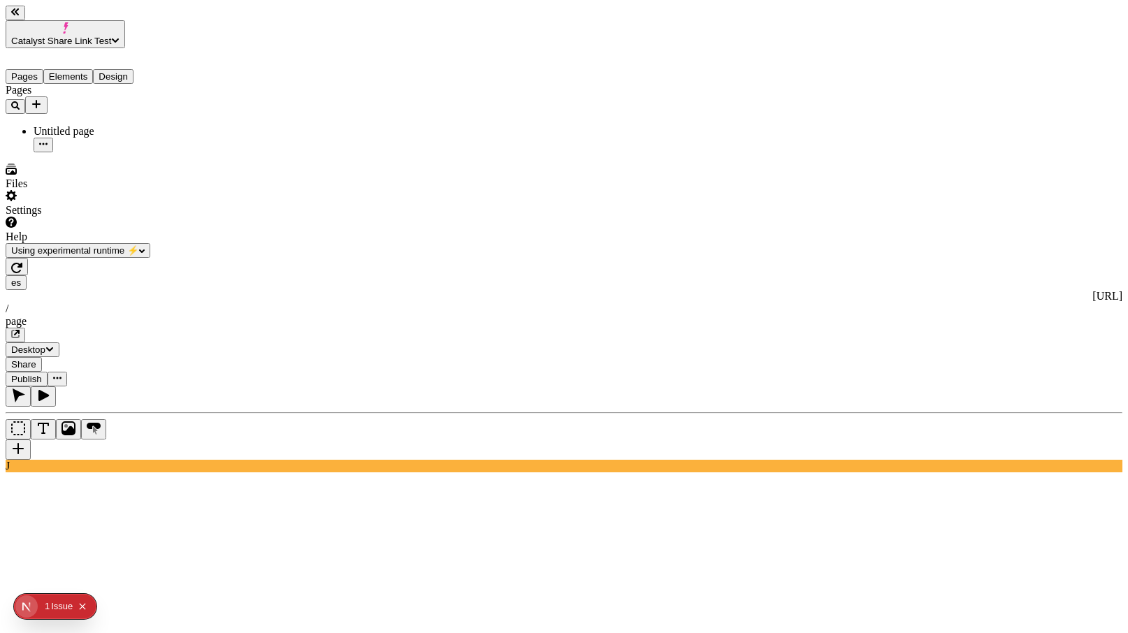
click at [19, 331] on icon "button" at bounding box center [15, 334] width 7 height 7
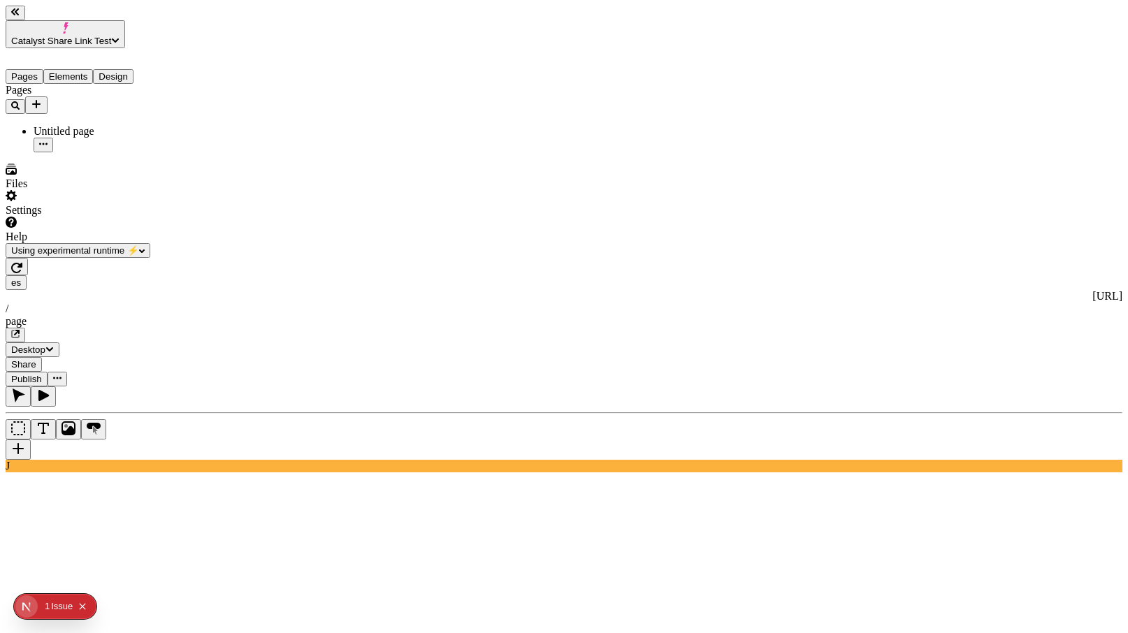
click at [42, 374] on span "Publish" at bounding box center [26, 379] width 31 height 10
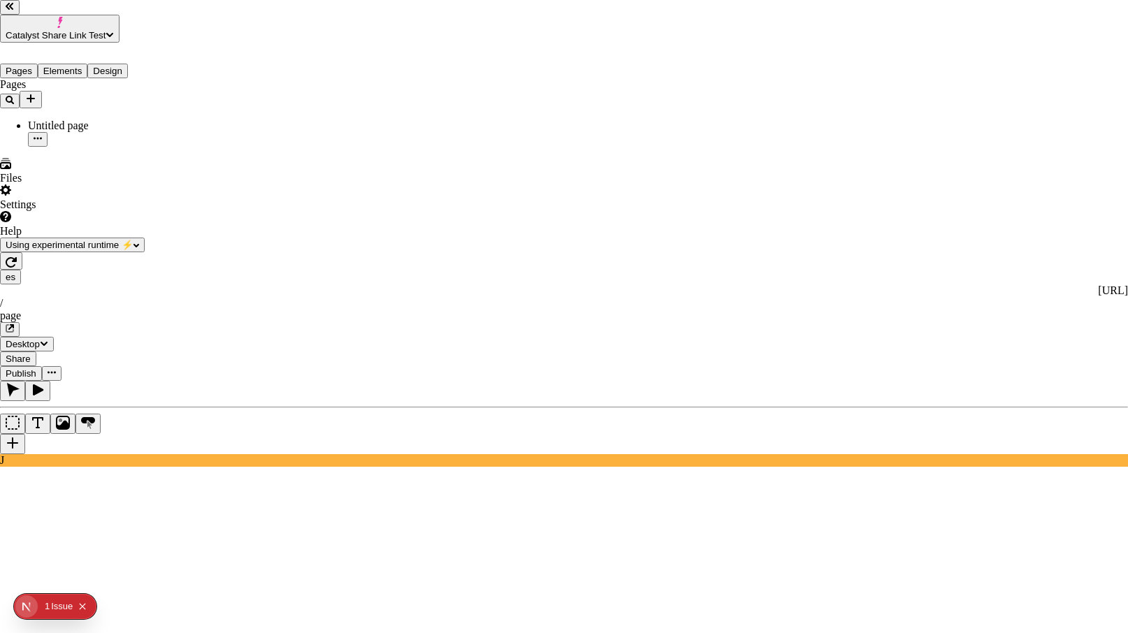
checkbox input "true"
